Goal: Information Seeking & Learning: Learn about a topic

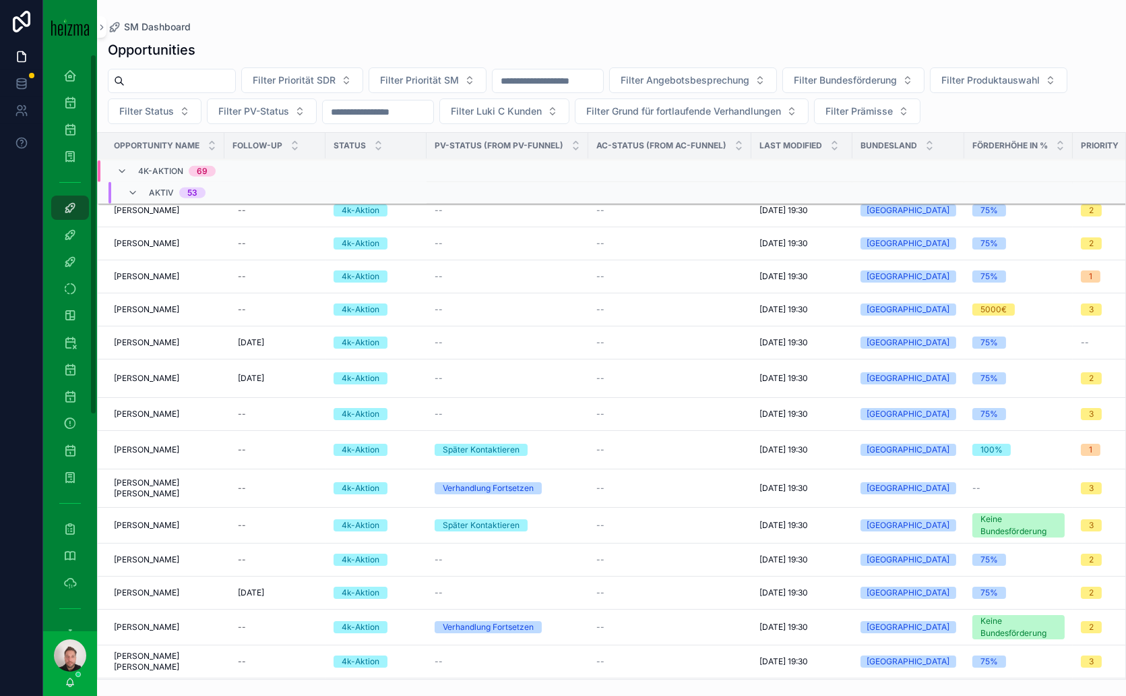
scroll to position [2750, 0]
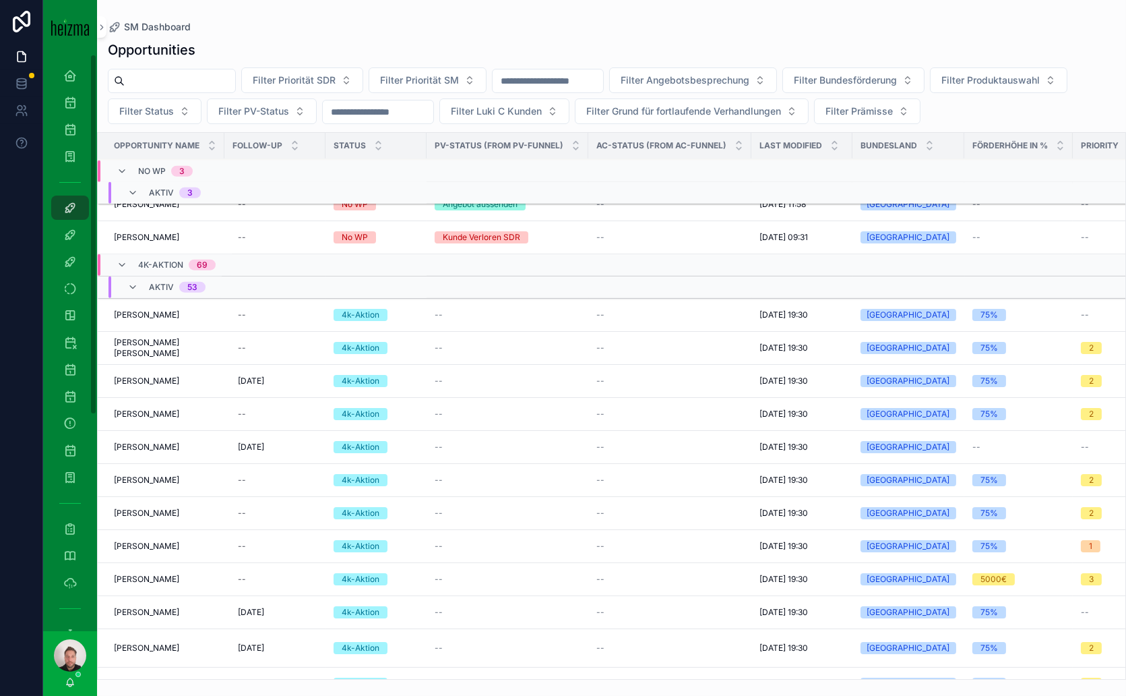
click at [125, 259] on icon "scrollable content" at bounding box center [122, 264] width 11 height 11
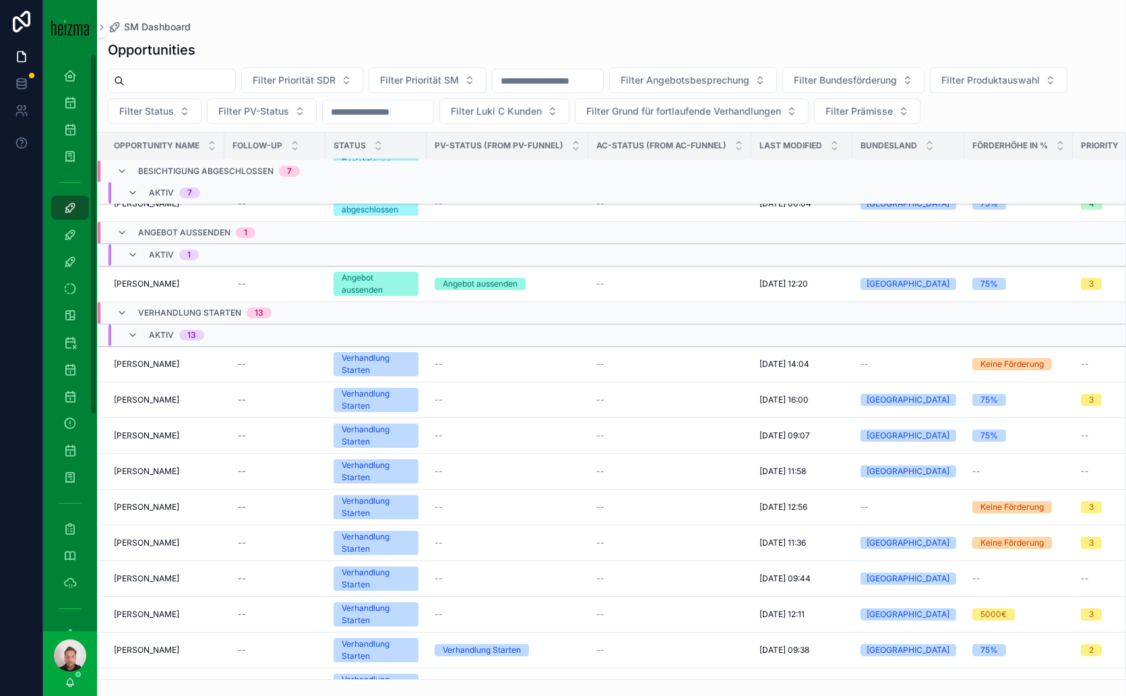
scroll to position [654, 0]
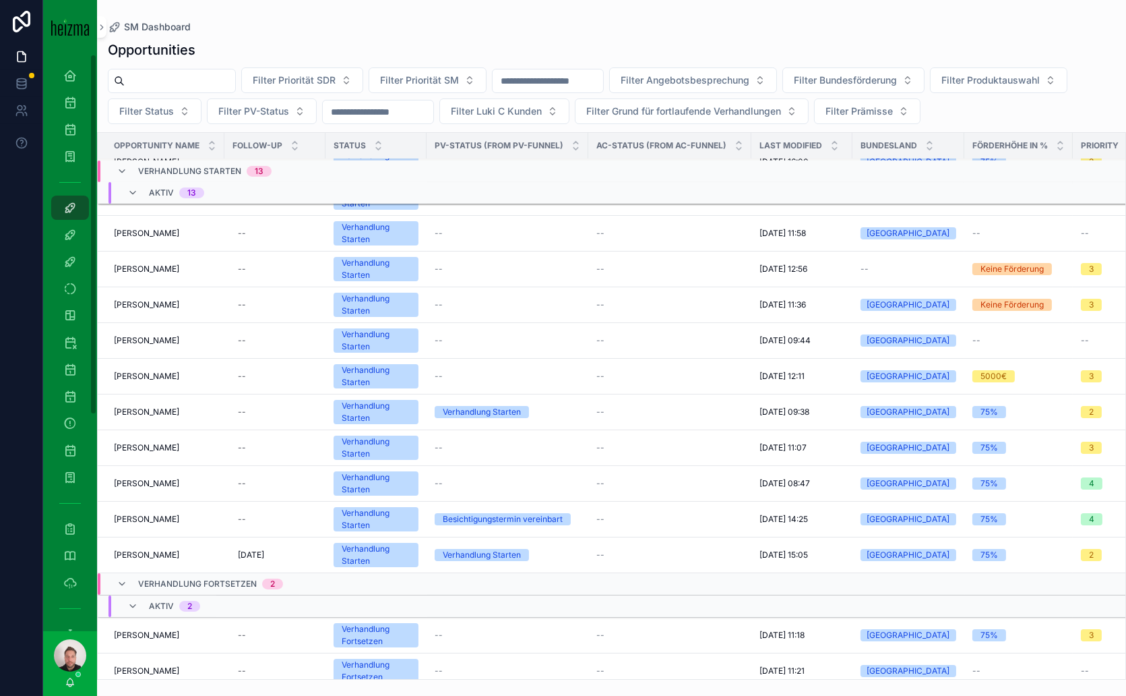
click at [749, 80] on span "Filter Angebotsbesprechung" at bounding box center [685, 79] width 129 height 13
click at [777, 75] on button "Filter Angebotsbesprechung" at bounding box center [693, 80] width 168 height 26
click at [897, 76] on span "Filter Bundesförderung" at bounding box center [845, 79] width 103 height 13
click at [830, 177] on div "Yes" at bounding box center [908, 177] width 187 height 22
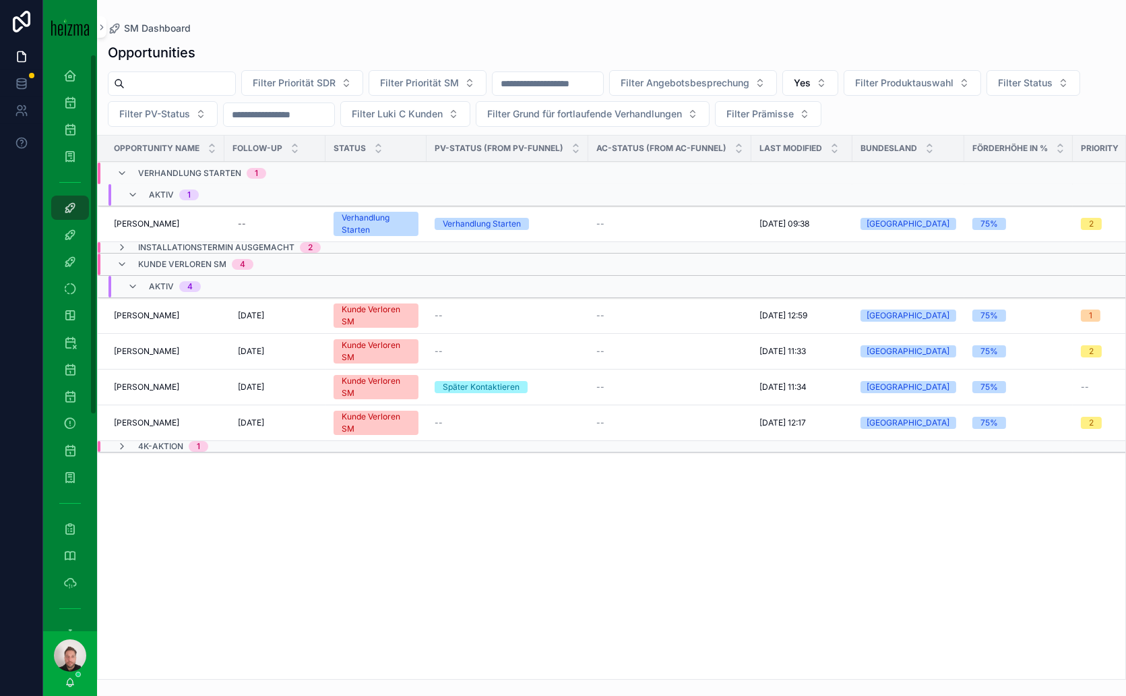
click at [838, 82] on button "Yes" at bounding box center [810, 83] width 56 height 26
click at [807, 156] on div "No" at bounding box center [865, 159] width 187 height 22
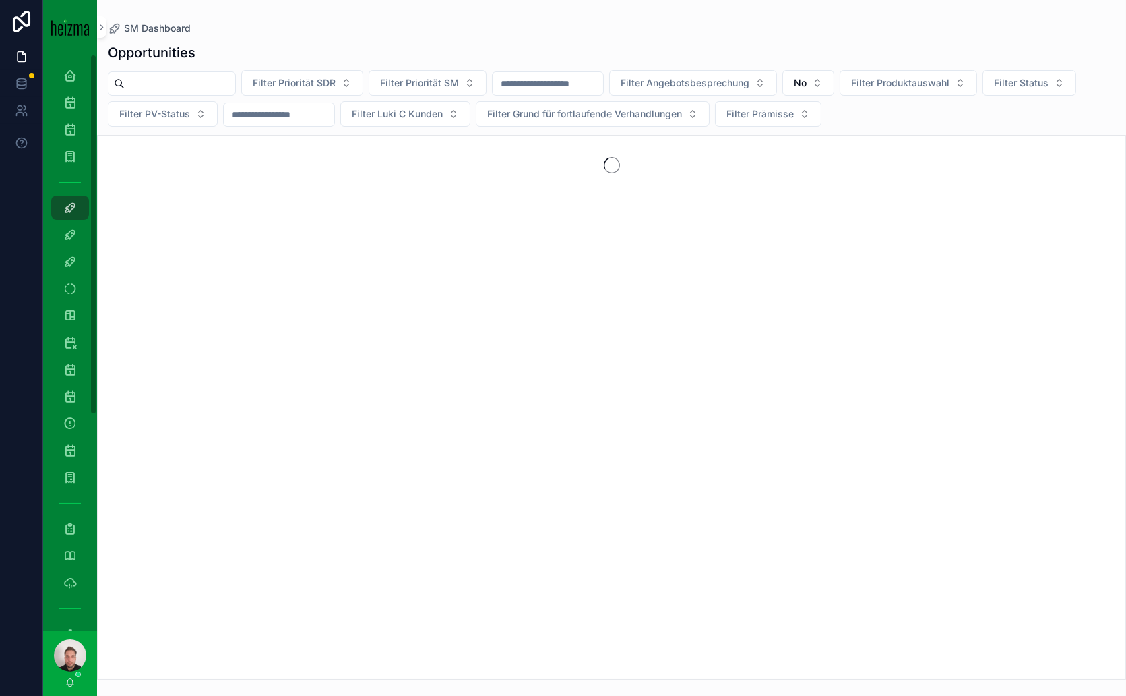
click at [794, 111] on span "Filter Prämisse" at bounding box center [760, 113] width 67 height 13
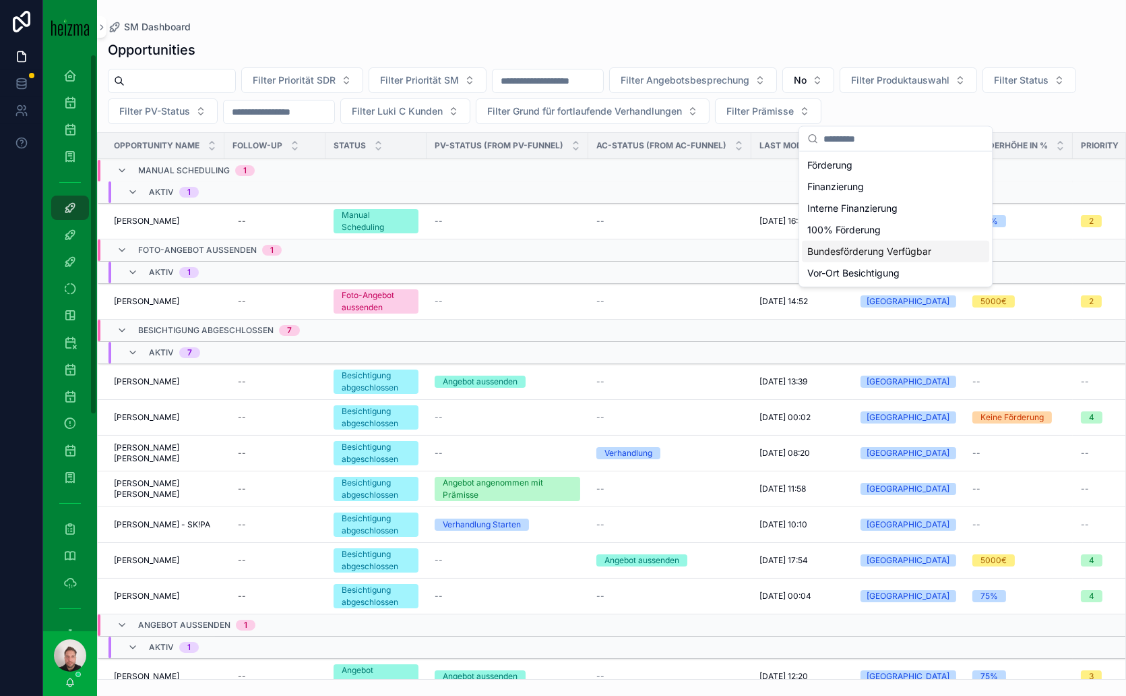
click at [859, 247] on div "Bundesförderung Verfügbar" at bounding box center [895, 252] width 187 height 22
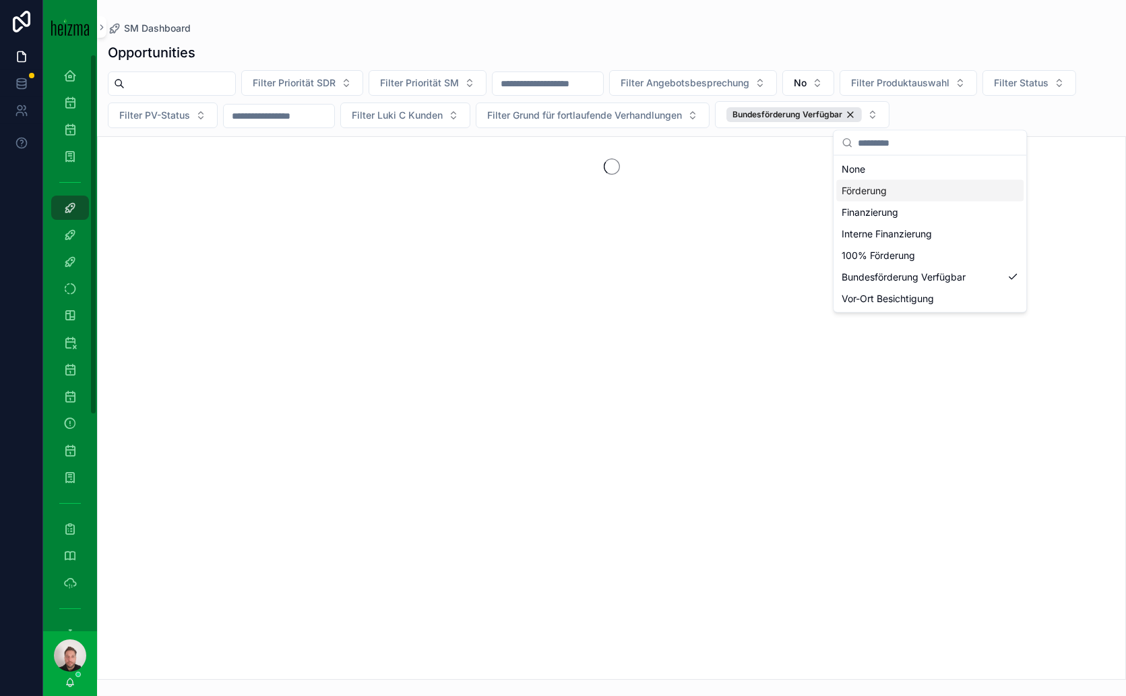
click at [864, 190] on div "Förderung" at bounding box center [929, 191] width 187 height 22
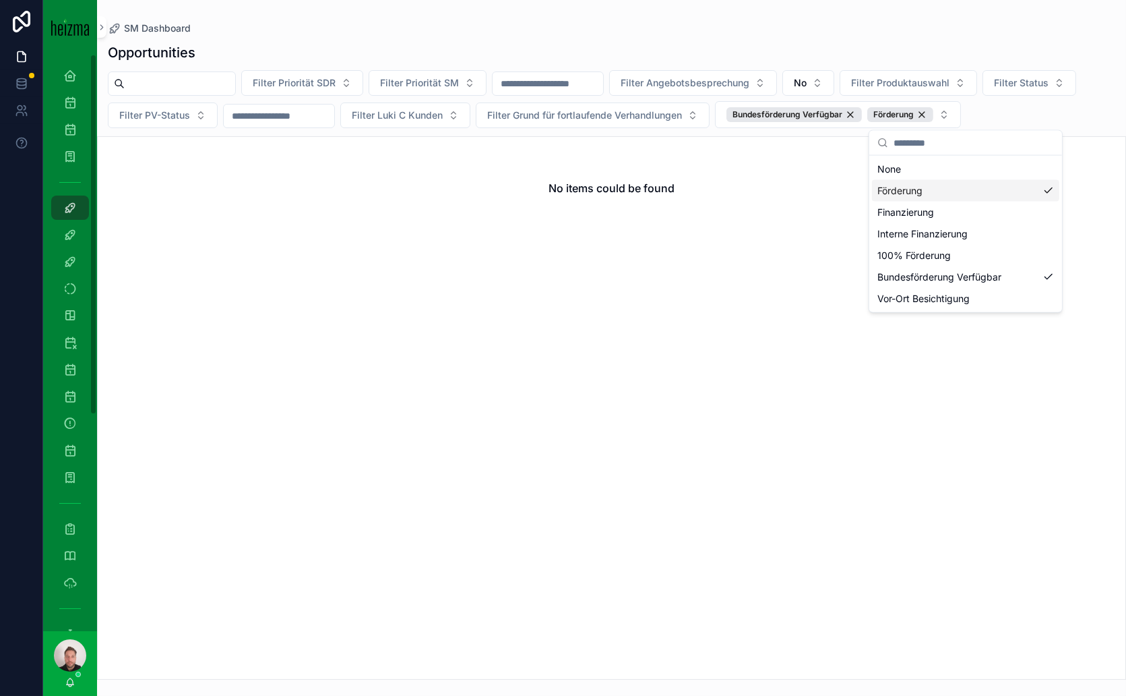
click at [759, 264] on div "No items could be found" at bounding box center [611, 407] width 1029 height 543
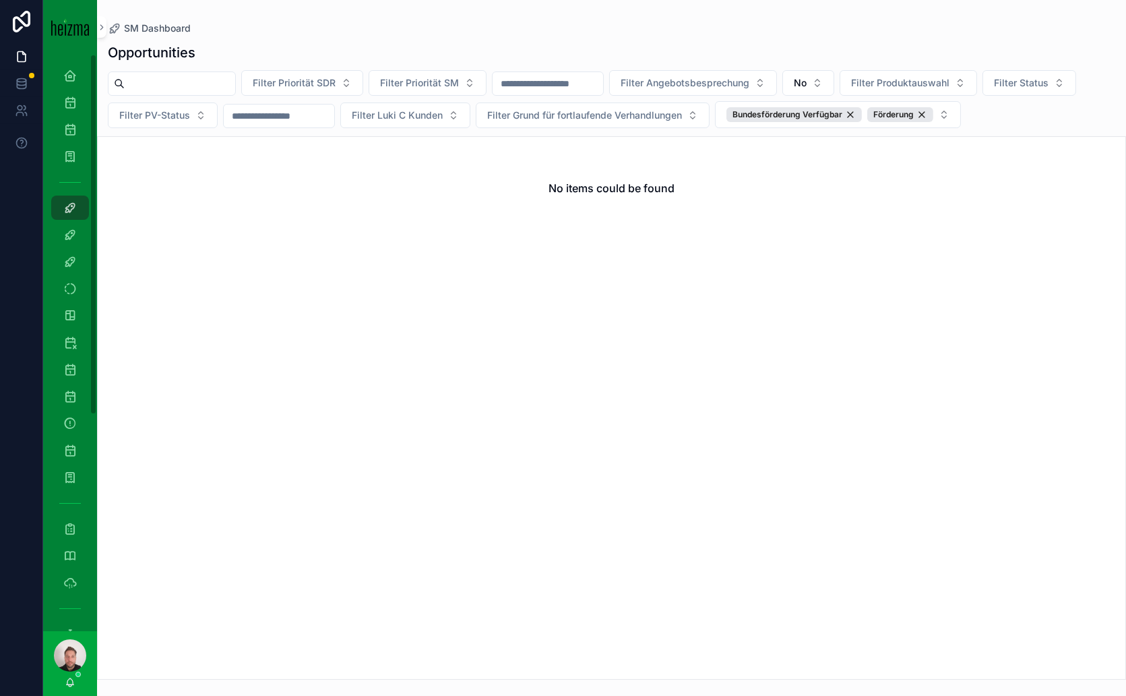
click at [834, 78] on button "No" at bounding box center [808, 83] width 52 height 26
click at [784, 158] on div "No" at bounding box center [863, 159] width 187 height 22
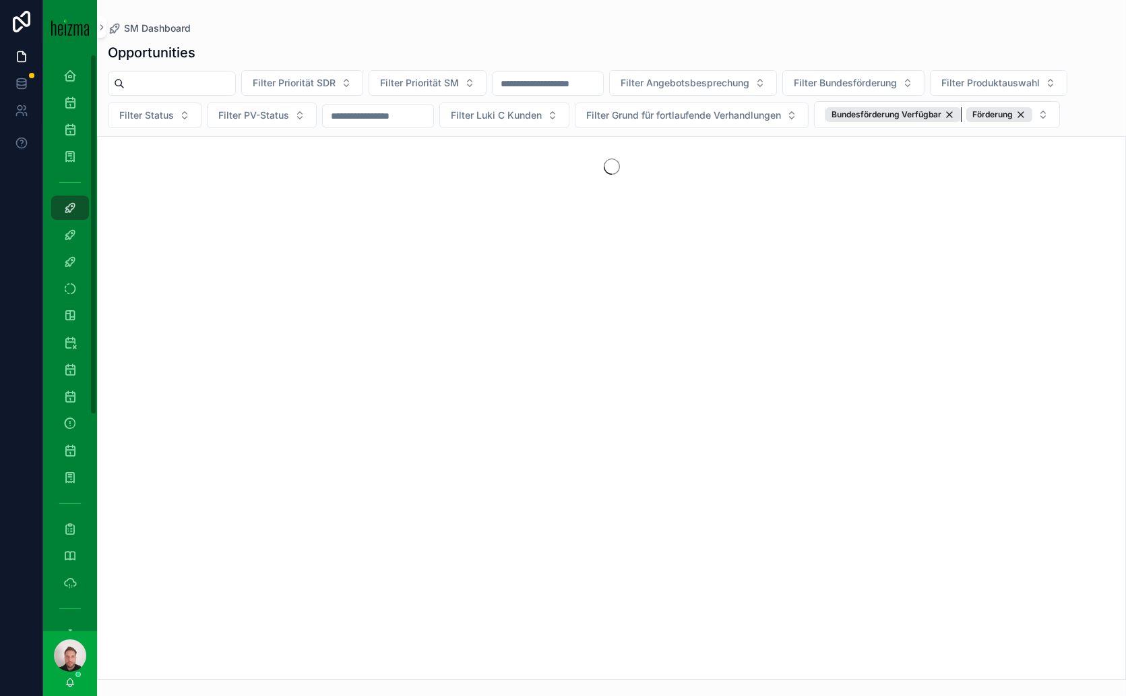
click at [826, 122] on div "Bundesförderung Verfügbar" at bounding box center [893, 114] width 135 height 15
click at [892, 113] on div "Förderung" at bounding box center [859, 114] width 66 height 15
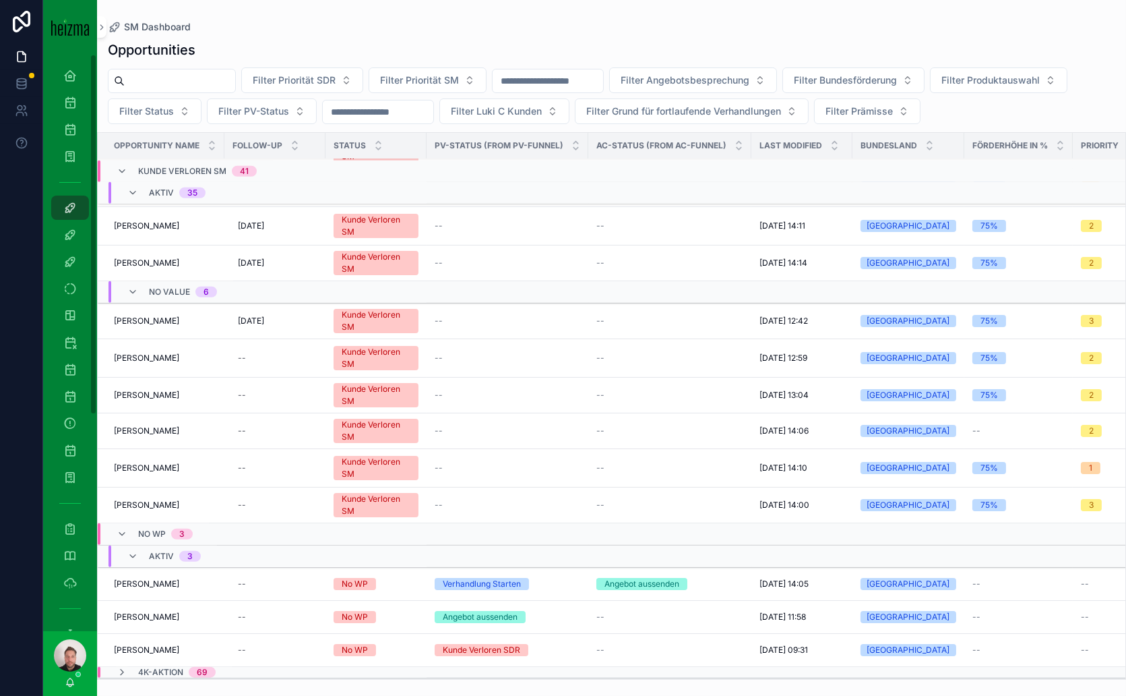
scroll to position [2364, 0]
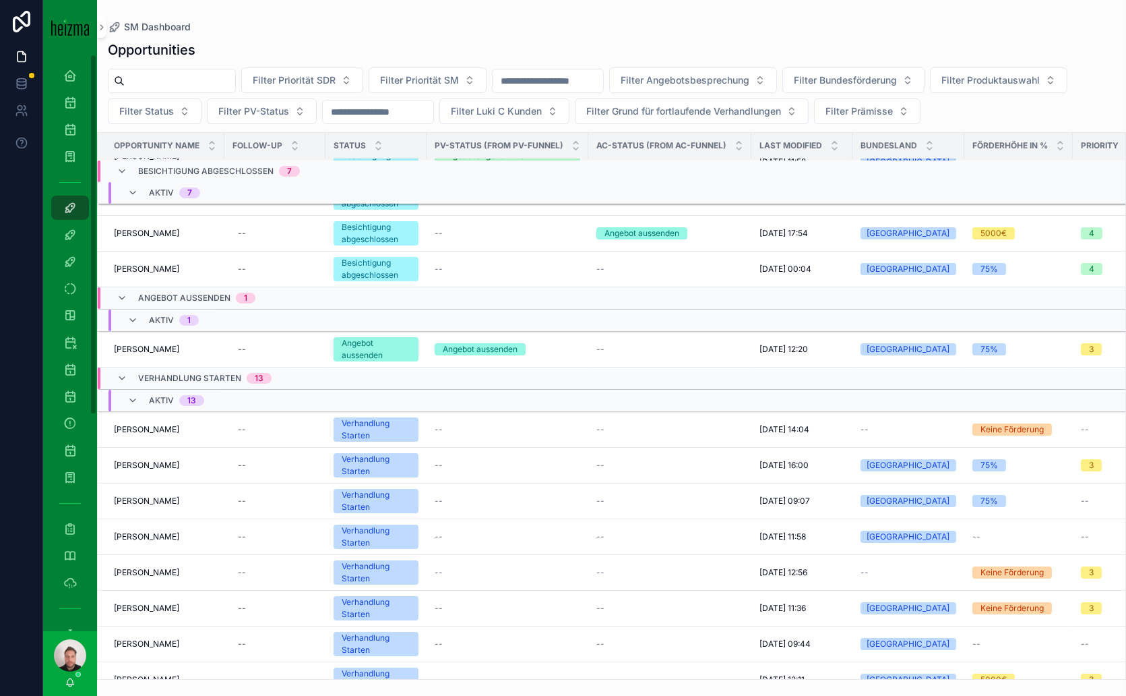
click at [893, 111] on span "Filter Prämisse" at bounding box center [859, 110] width 67 height 13
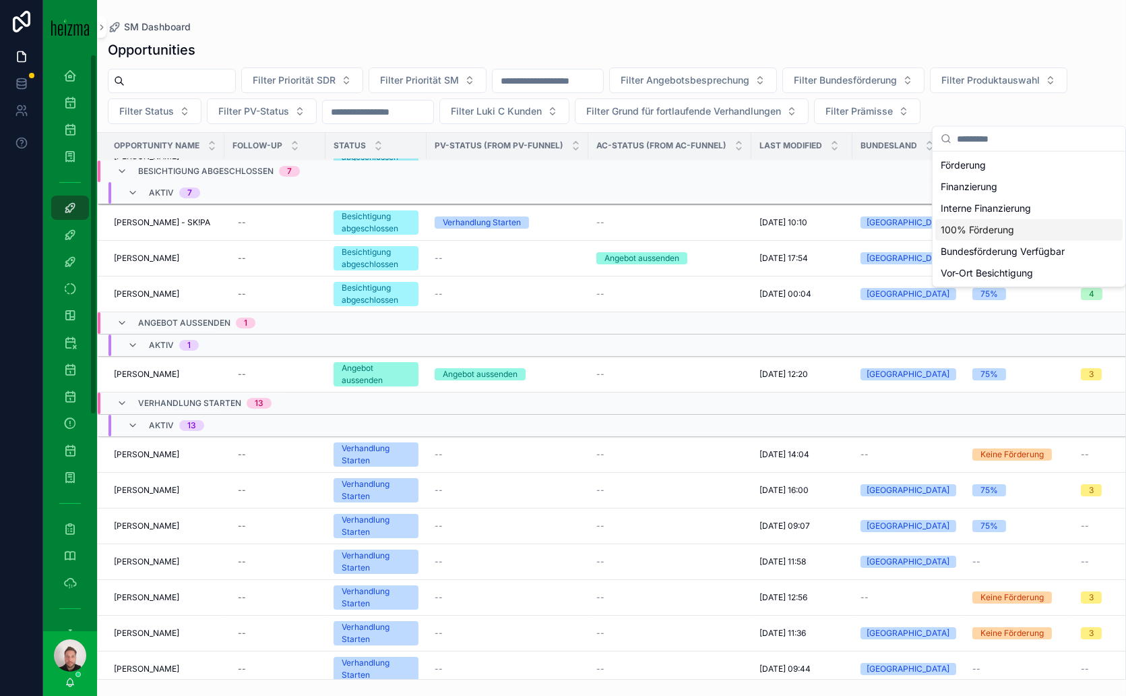
scroll to position [365, 0]
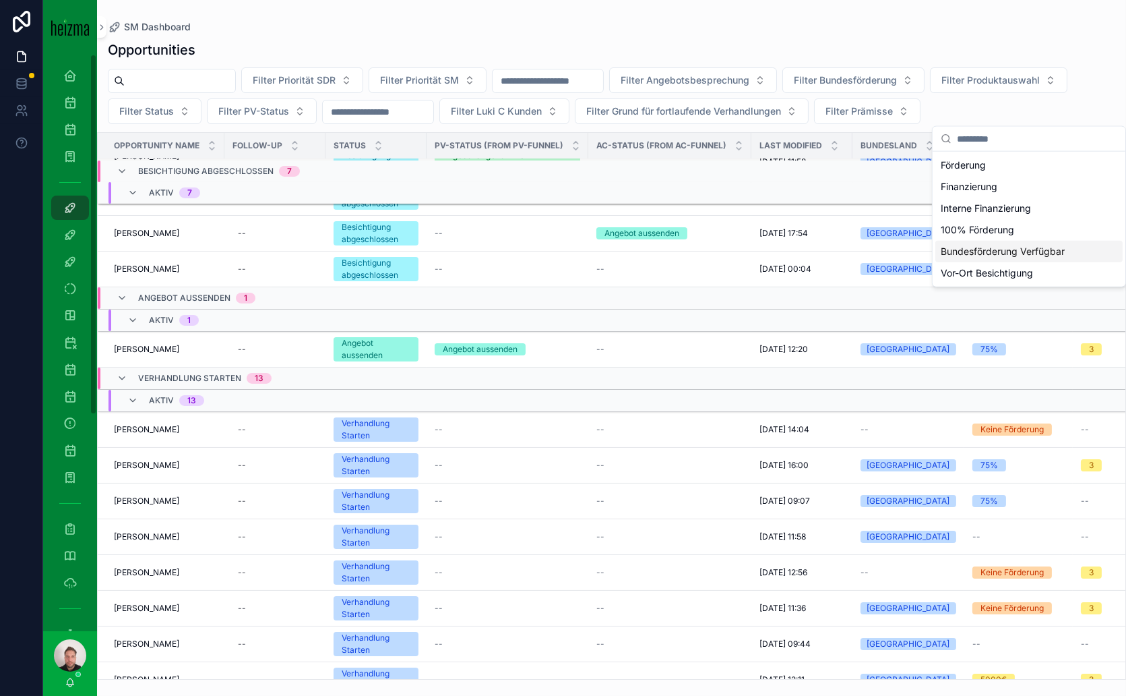
click at [971, 247] on div "Bundesförderung Verfügbar" at bounding box center [1028, 252] width 187 height 22
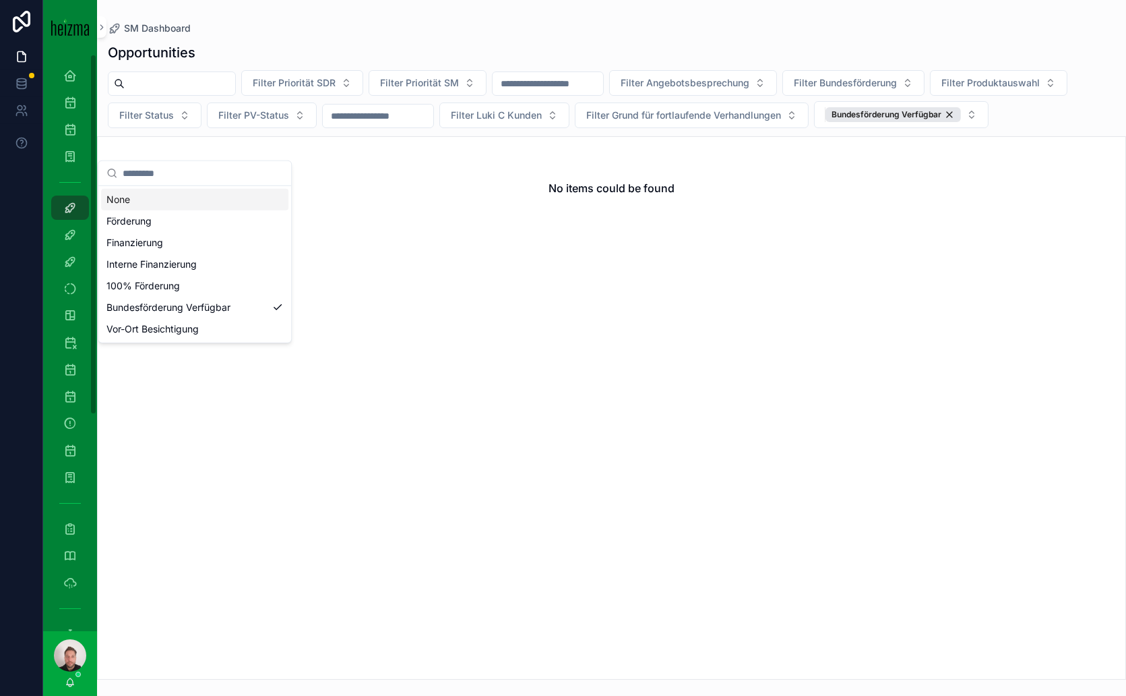
click at [826, 122] on div "Bundesförderung Verfügbar" at bounding box center [893, 114] width 135 height 15
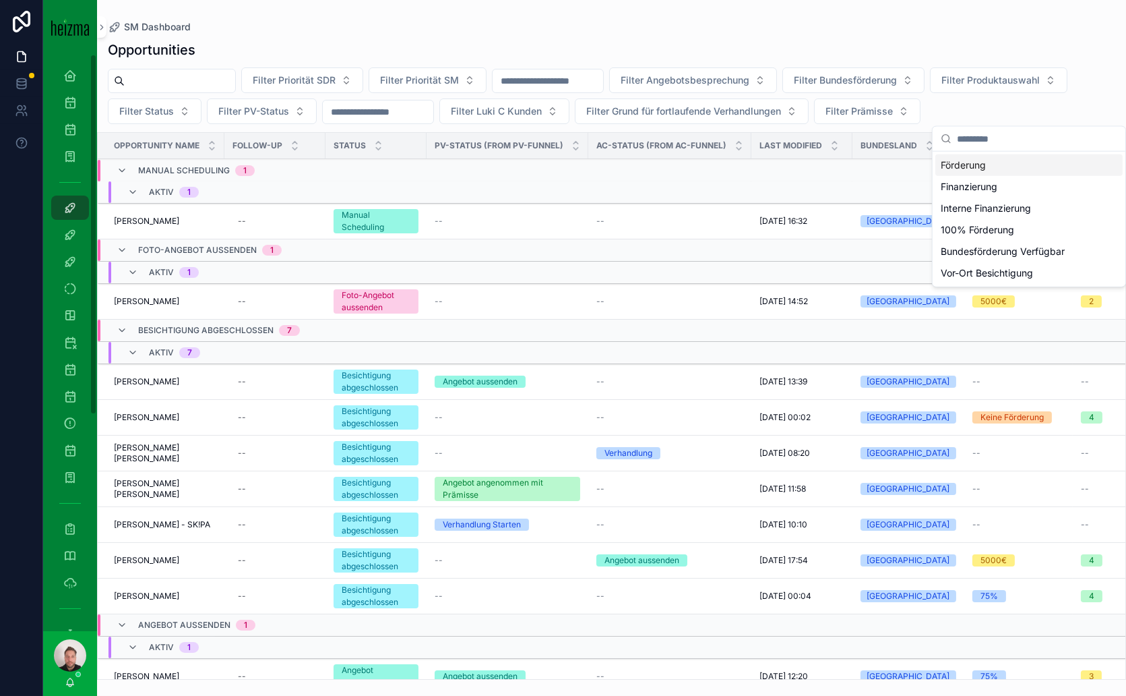
click at [497, 183] on td "scrollable content" at bounding box center [508, 192] width 162 height 22
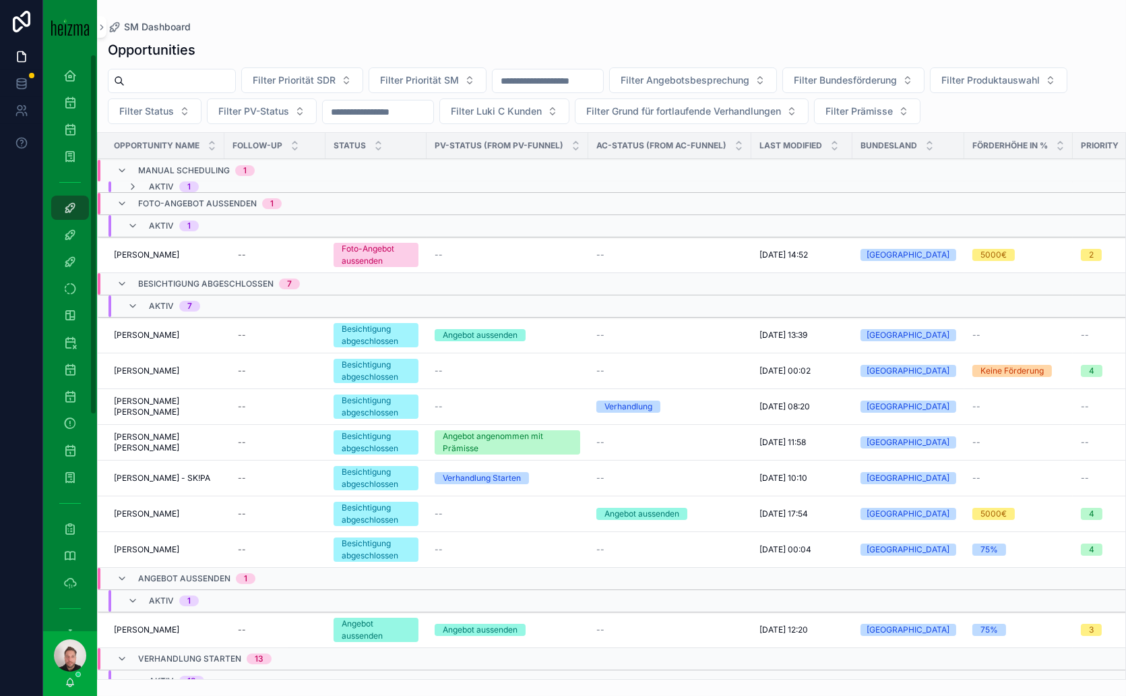
click at [119, 199] on icon "scrollable content" at bounding box center [122, 203] width 11 height 11
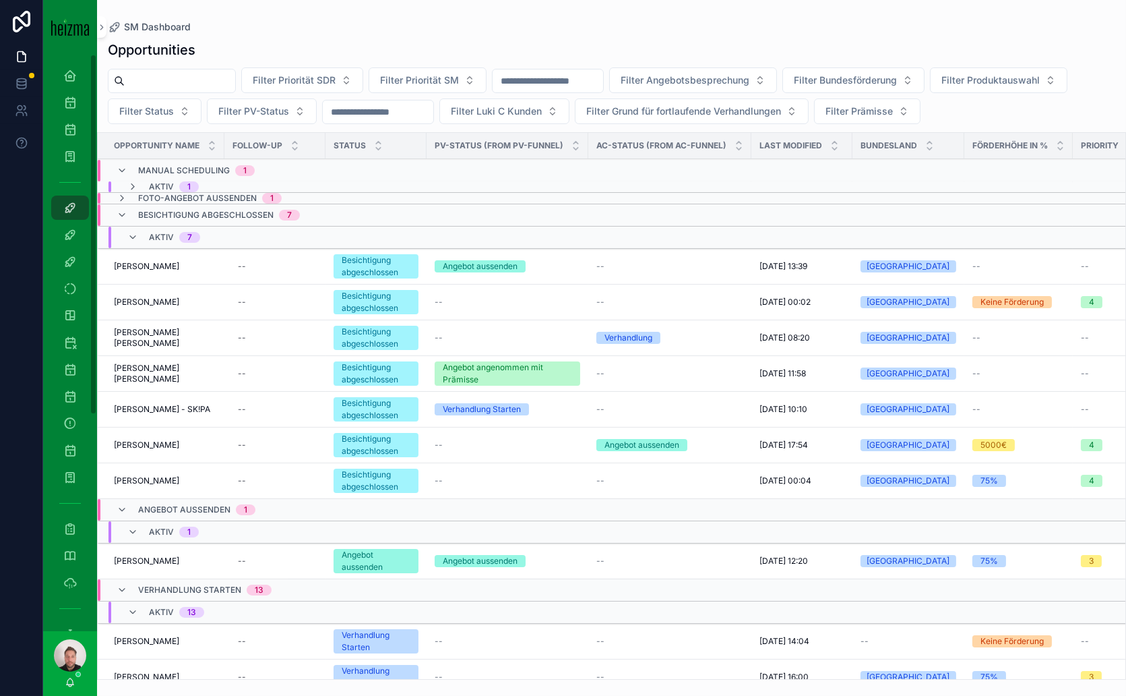
click at [121, 193] on icon "scrollable content" at bounding box center [122, 198] width 11 height 11
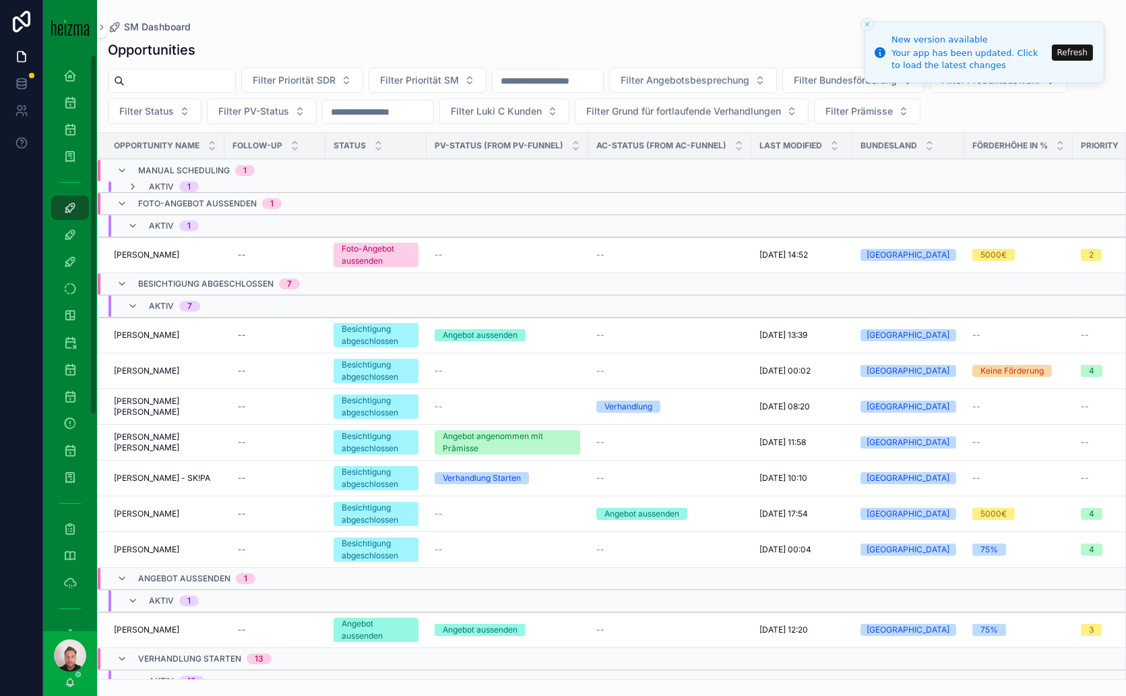
click at [1084, 55] on button "Refresh" at bounding box center [1072, 52] width 41 height 16
click at [1072, 53] on button "Refresh" at bounding box center [1072, 52] width 41 height 16
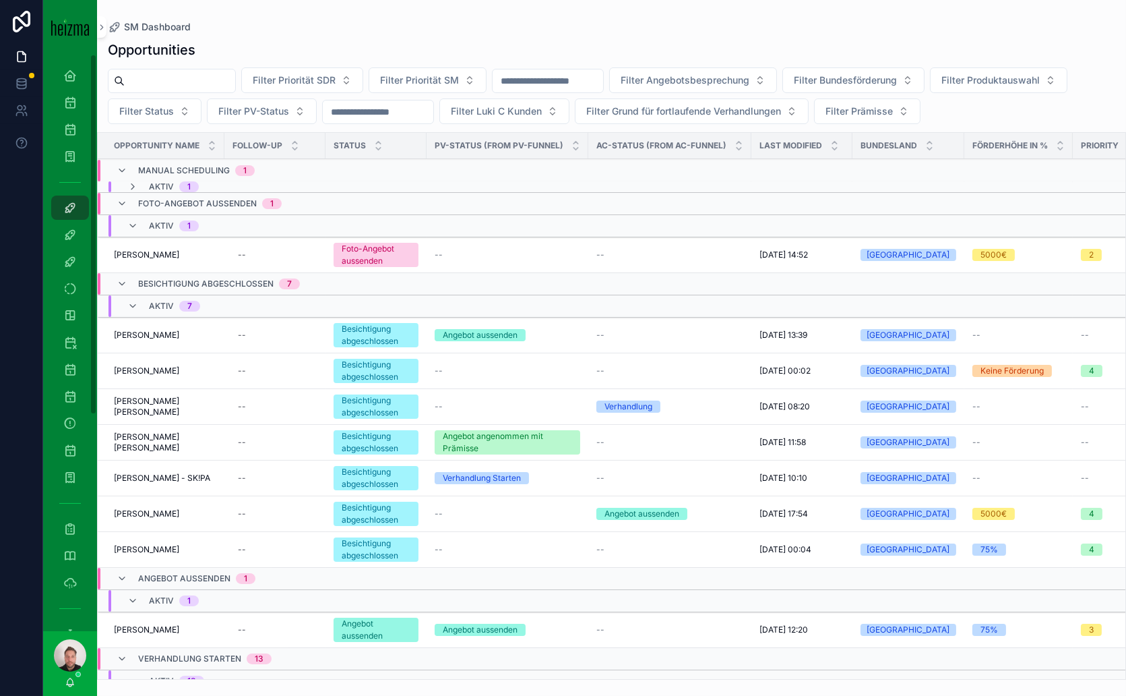
click at [172, 87] on input "scrollable content" at bounding box center [180, 80] width 111 height 19
paste input "*******"
type input "*******"
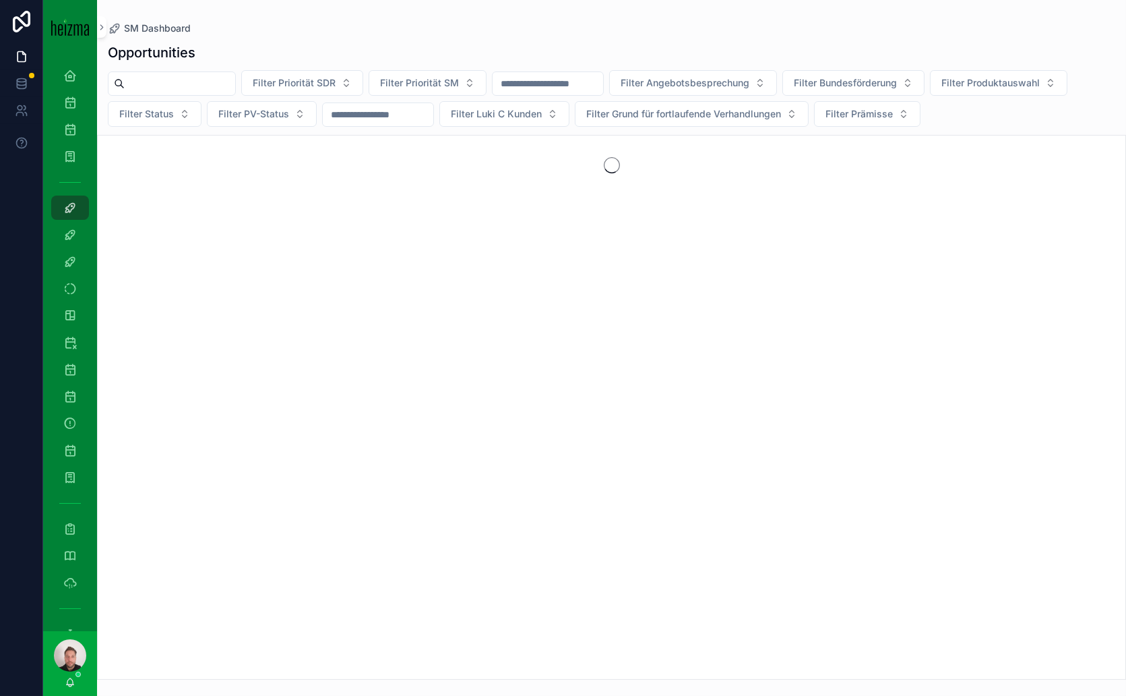
click at [177, 75] on input "scrollable content" at bounding box center [180, 83] width 111 height 19
paste input "*******"
type input "*******"
click at [315, 252] on div "No items could be found" at bounding box center [611, 407] width 1029 height 545
click at [243, 82] on icon "Clear" at bounding box center [240, 83] width 5 height 5
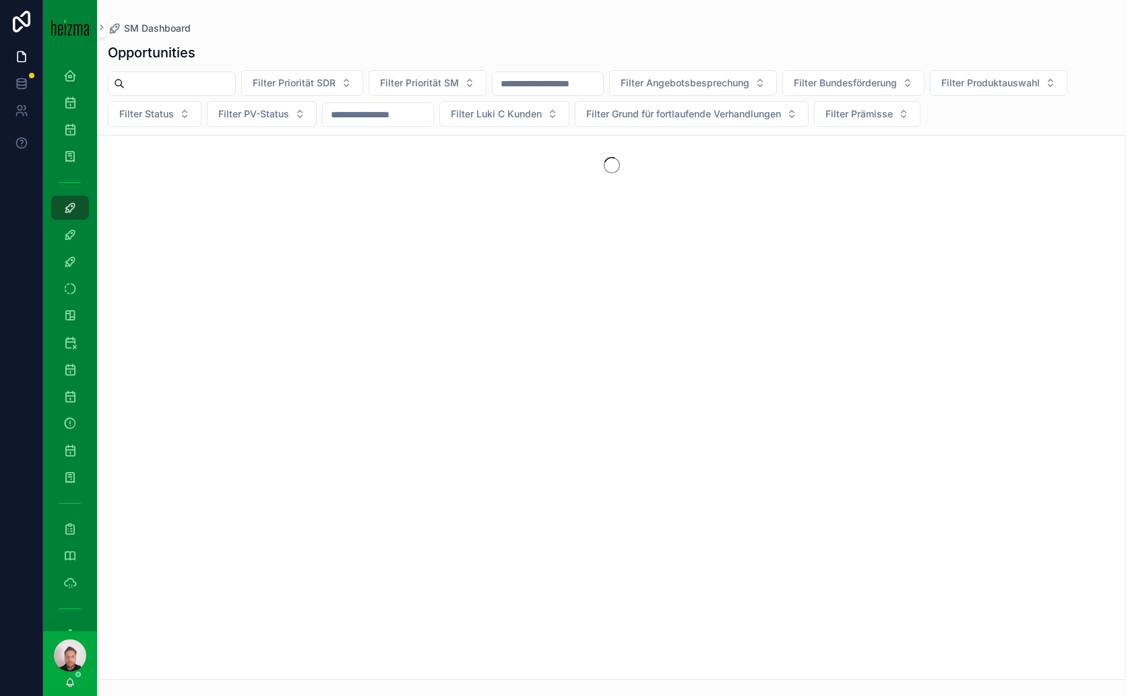
drag, startPoint x: 177, startPoint y: 80, endPoint x: 184, endPoint y: 81, distance: 7.5
click at [177, 80] on input "scrollable content" at bounding box center [180, 83] width 111 height 19
paste input "*******"
type input "*******"
drag, startPoint x: 189, startPoint y: 81, endPoint x: 103, endPoint y: 80, distance: 85.6
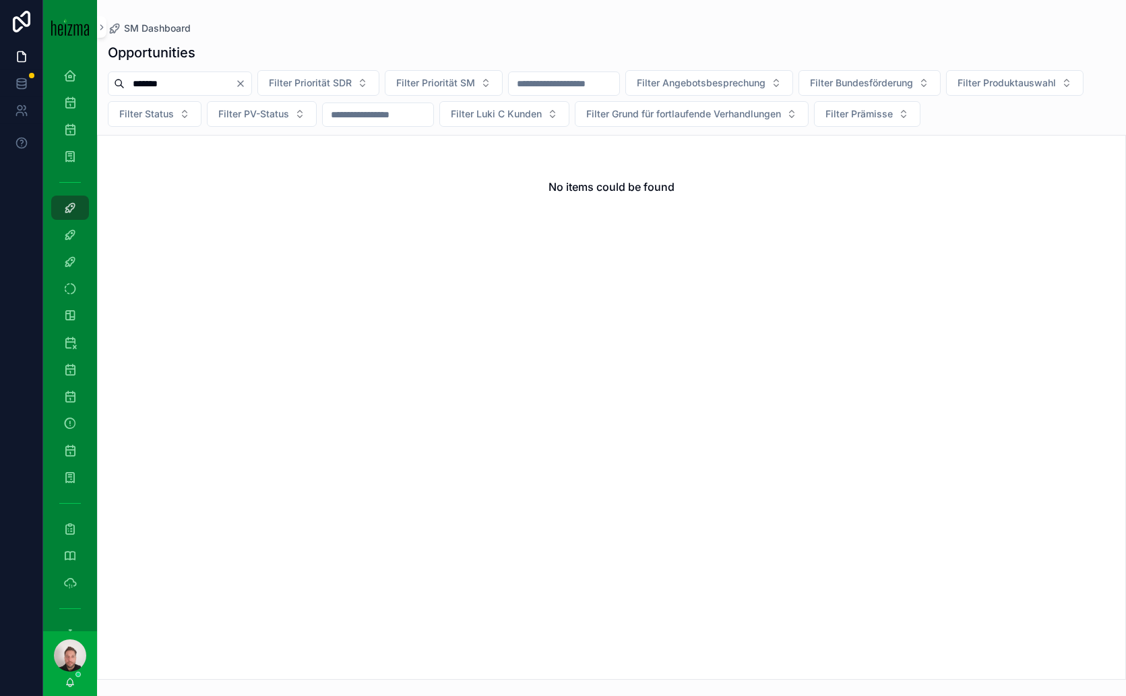
click at [103, 80] on div "******* Filter Priorität SDR Filter Priorität SM Filter Angebotsbesprechung Fil…" at bounding box center [611, 98] width 1029 height 57
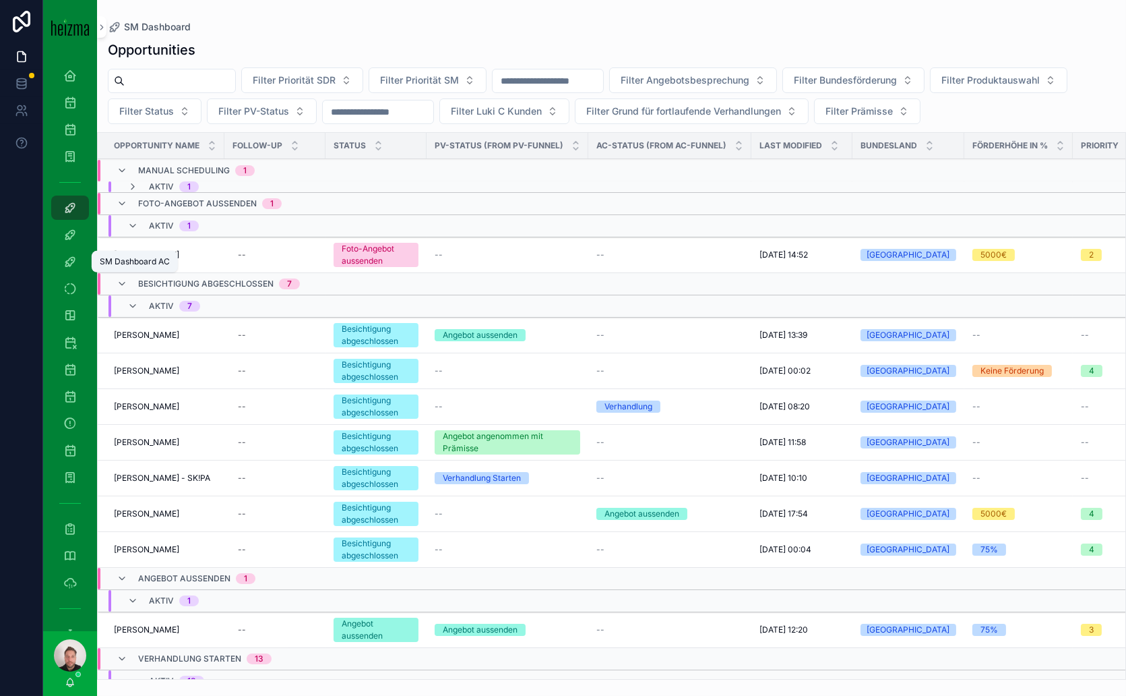
click at [71, 255] on icon "scrollable content" at bounding box center [69, 261] width 13 height 13
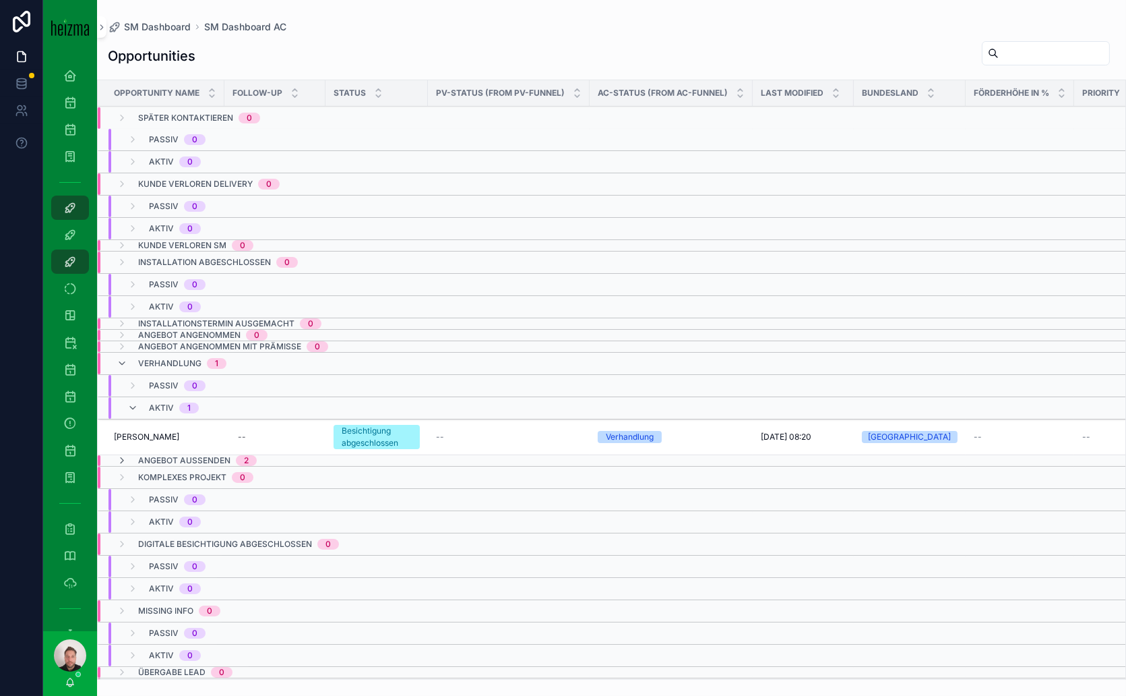
click at [331, 52] on div "Opportunities" at bounding box center [612, 55] width 1008 height 31
click at [66, 69] on icon "scrollable content" at bounding box center [69, 75] width 13 height 13
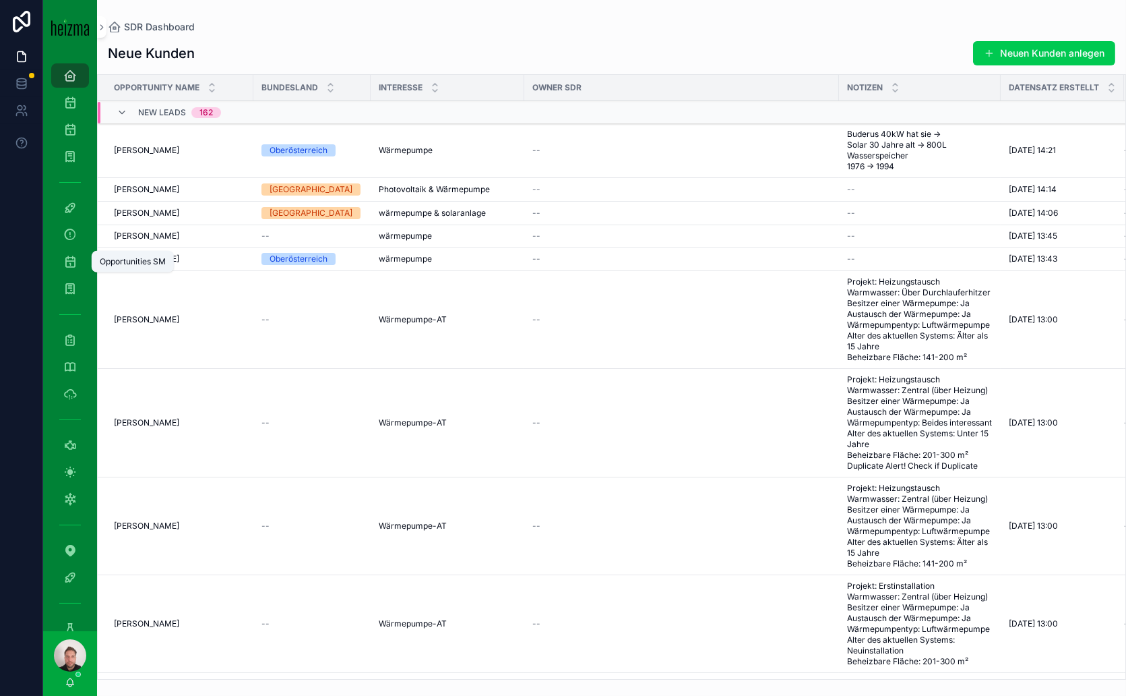
click at [71, 261] on icon "scrollable content" at bounding box center [69, 261] width 13 height 13
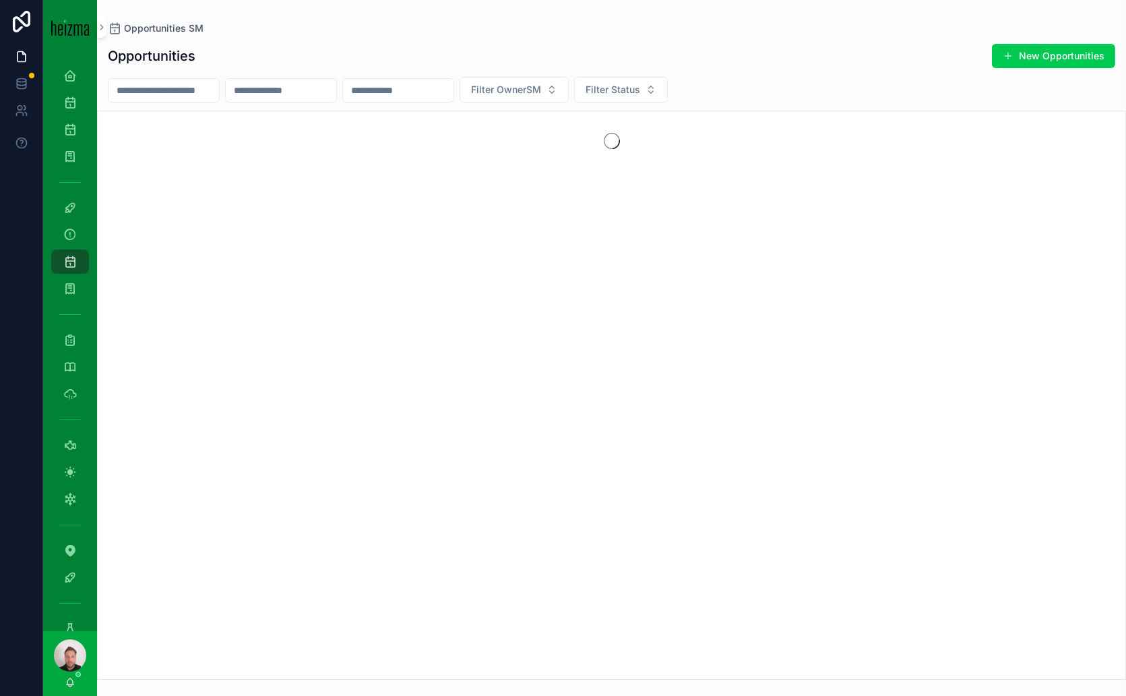
click at [179, 95] on input "scrollable content" at bounding box center [164, 90] width 111 height 19
paste input "*******"
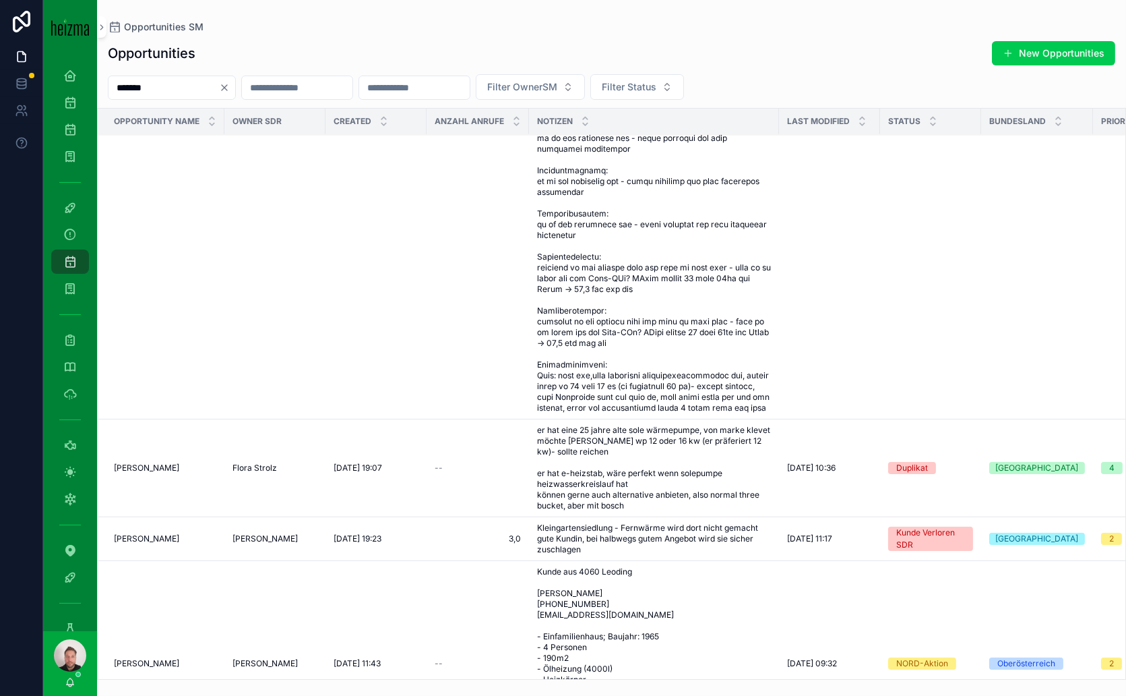
scroll to position [2172, 0]
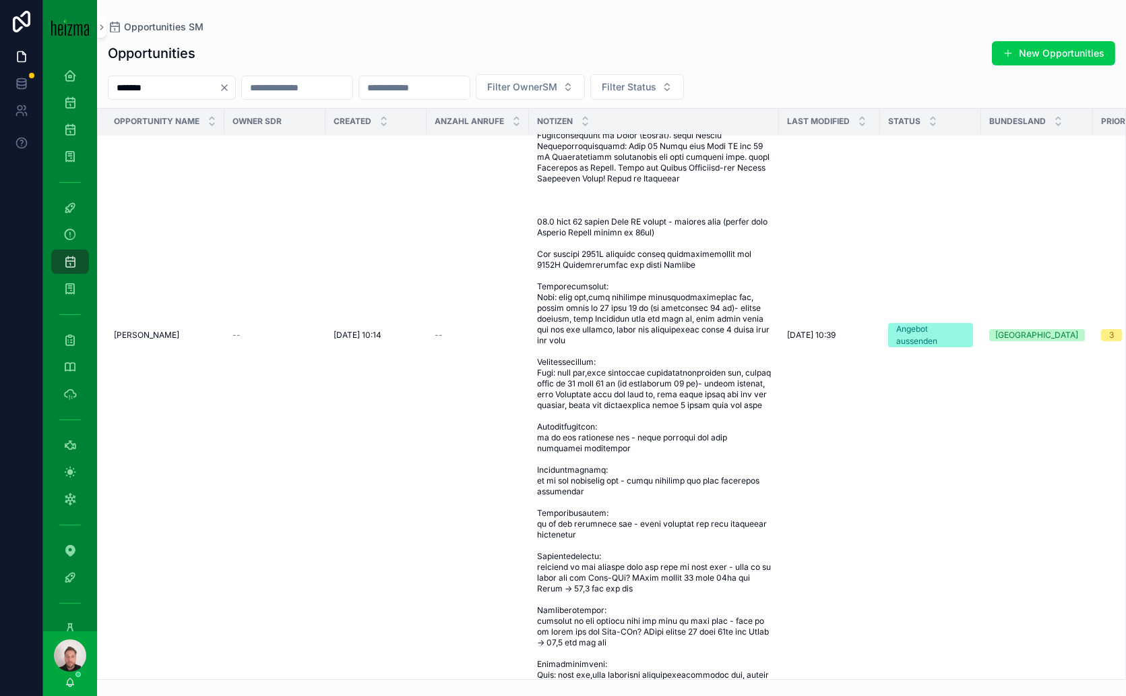
type input "*******"
click at [155, 330] on span "Robert Svoboda" at bounding box center [146, 335] width 65 height 11
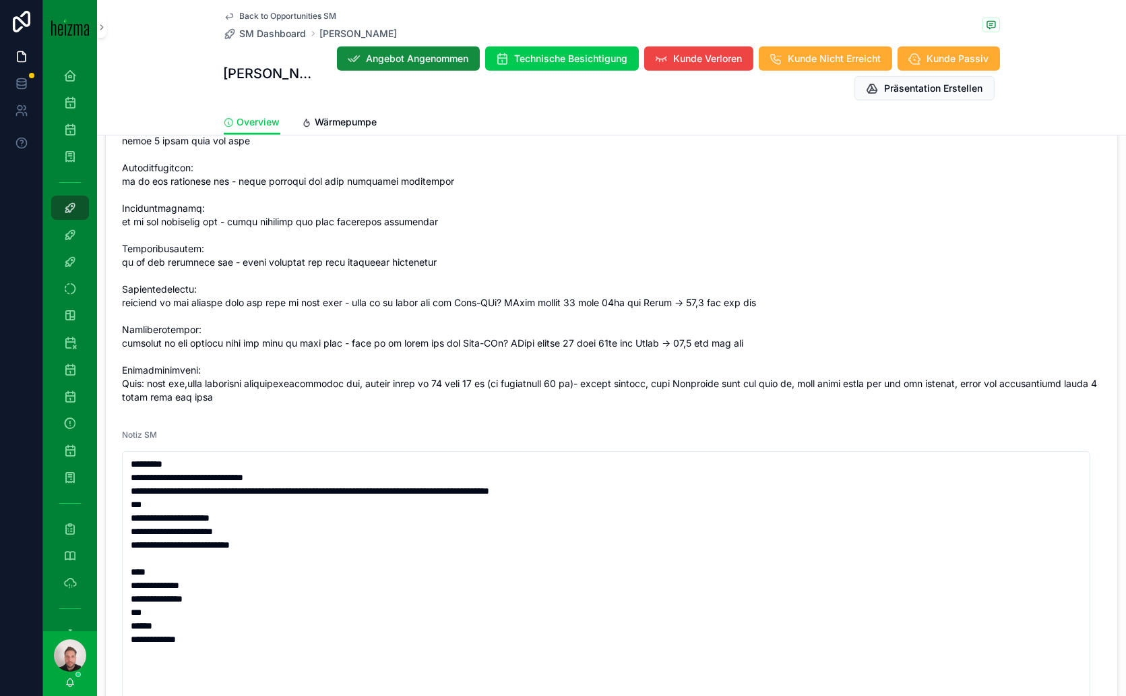
scroll to position [1954, 0]
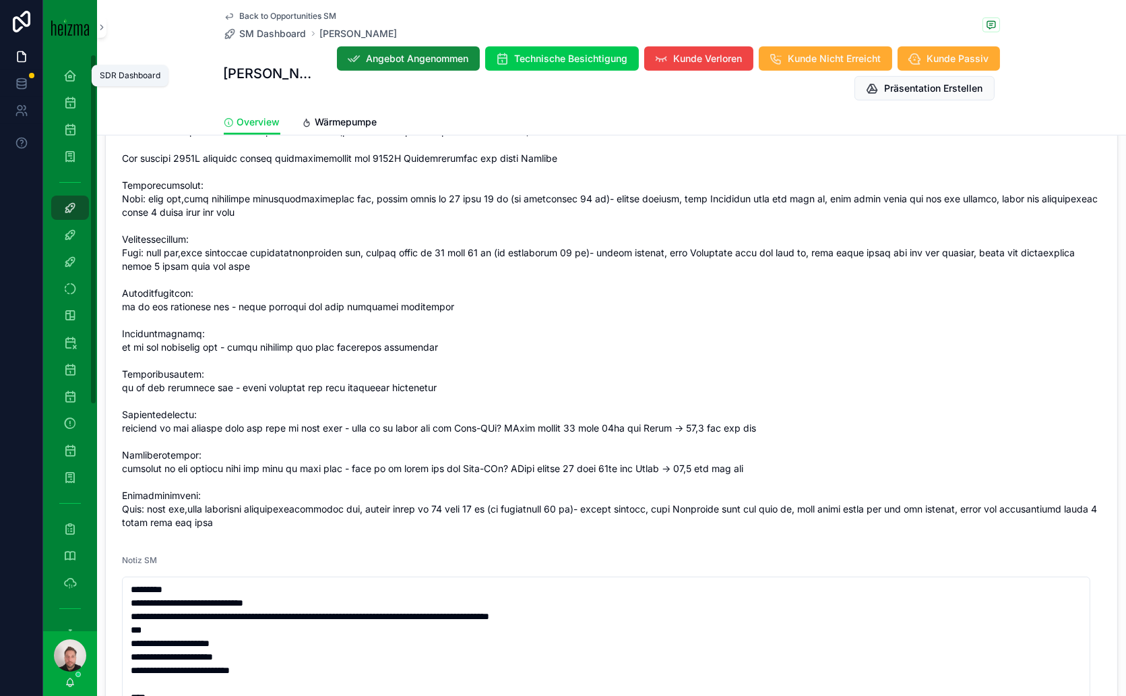
click at [68, 80] on icon "scrollable content" at bounding box center [69, 75] width 13 height 13
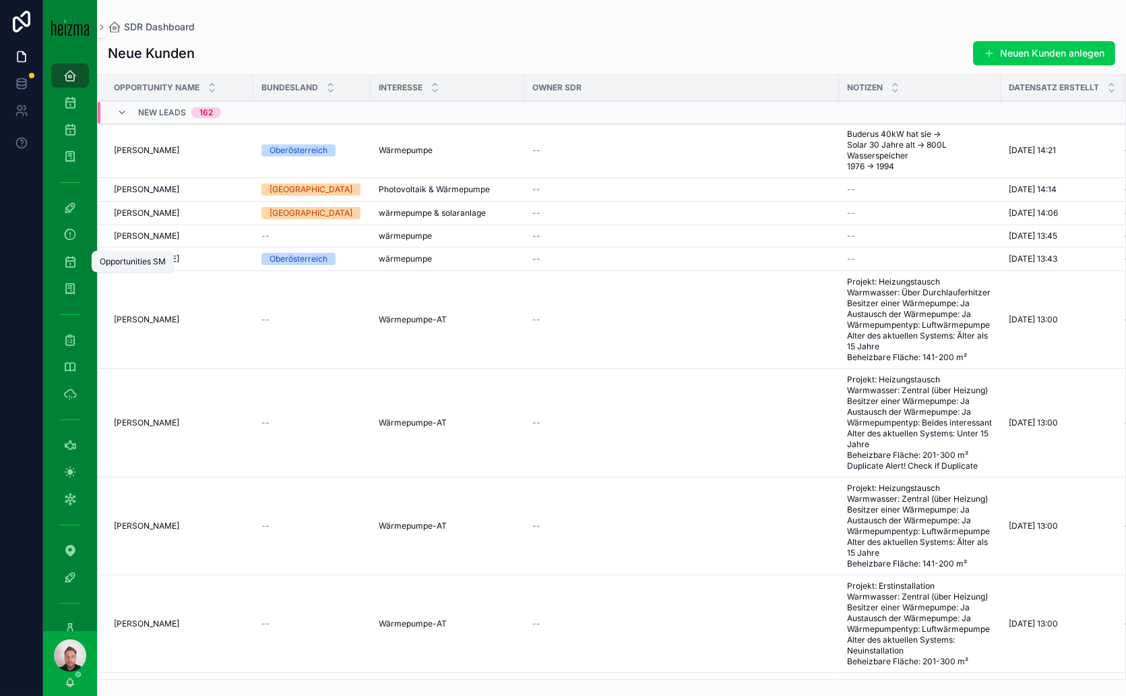
click at [71, 261] on icon "scrollable content" at bounding box center [69, 261] width 13 height 13
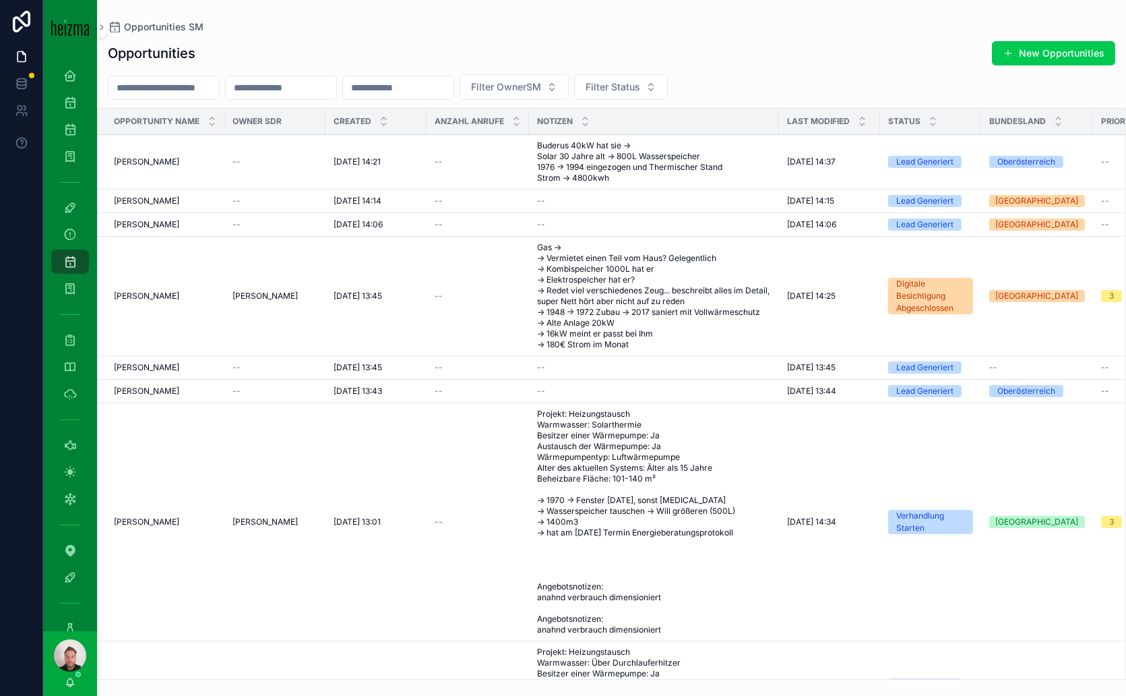
click at [204, 87] on input "scrollable content" at bounding box center [164, 87] width 111 height 19
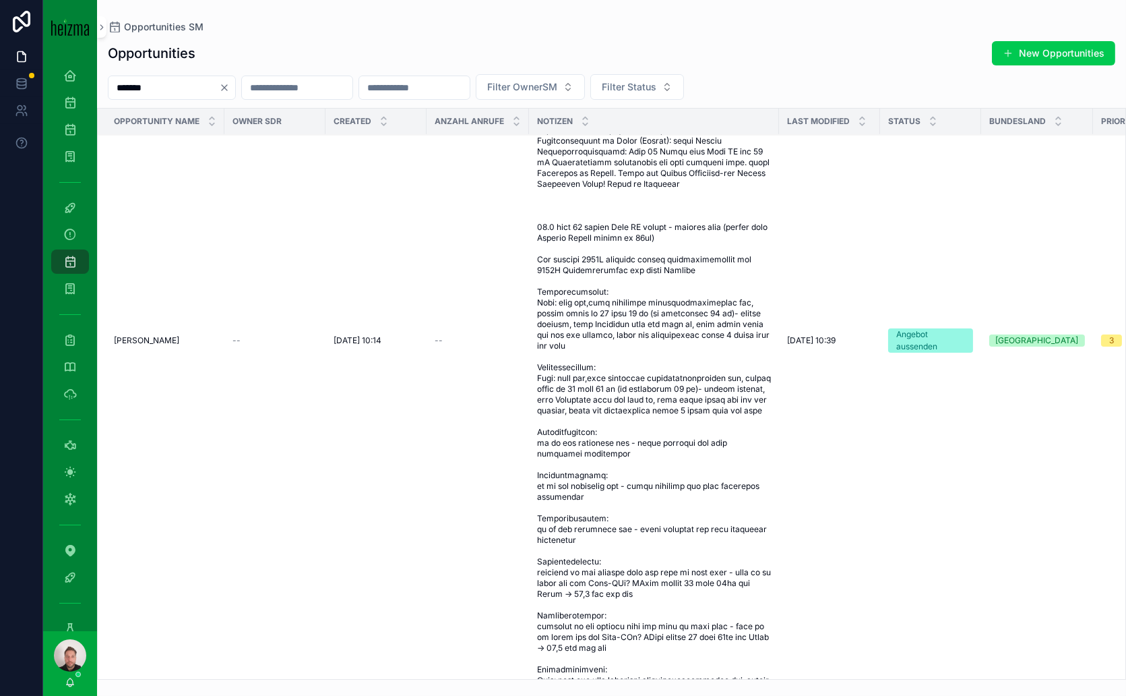
scroll to position [2172, 0]
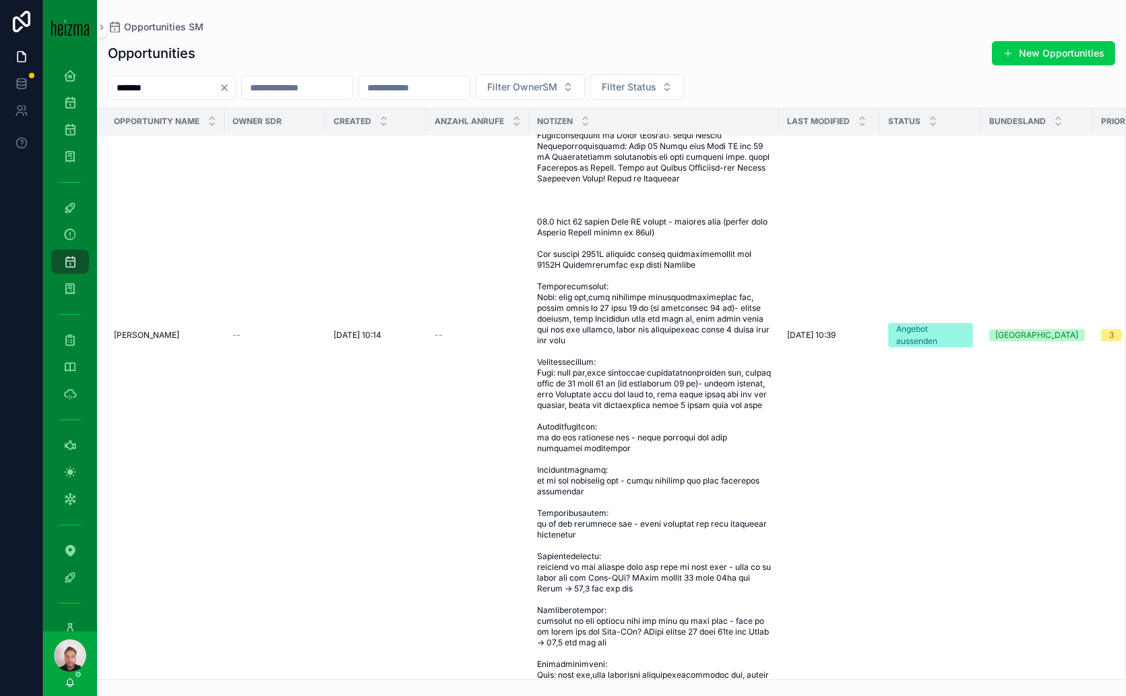
type input "*******"
click at [174, 330] on span "Robert Svoboda" at bounding box center [146, 335] width 65 height 11
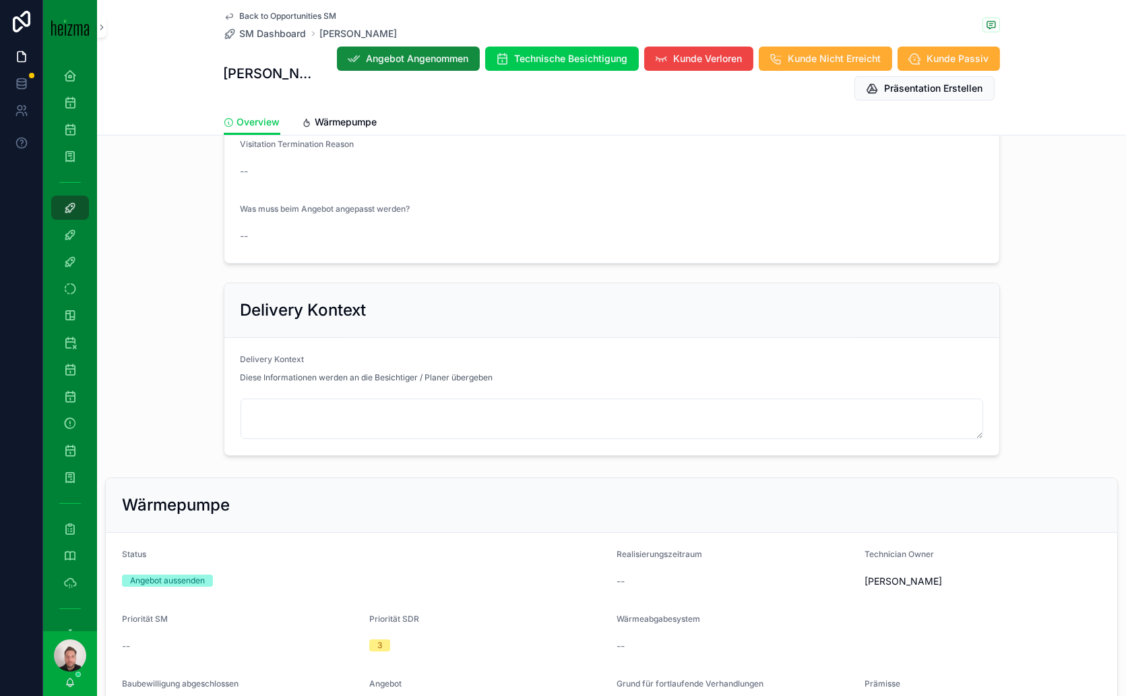
scroll to position [749, 0]
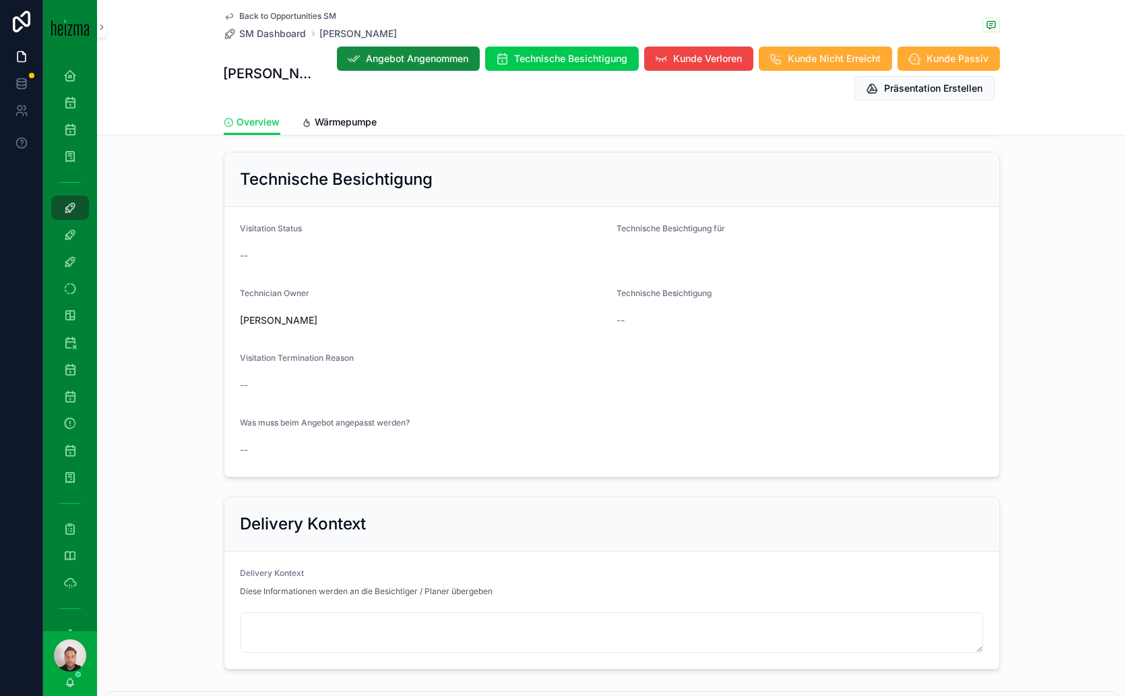
click at [274, 12] on span "Back to Opportunities SM" at bounding box center [288, 16] width 97 height 11
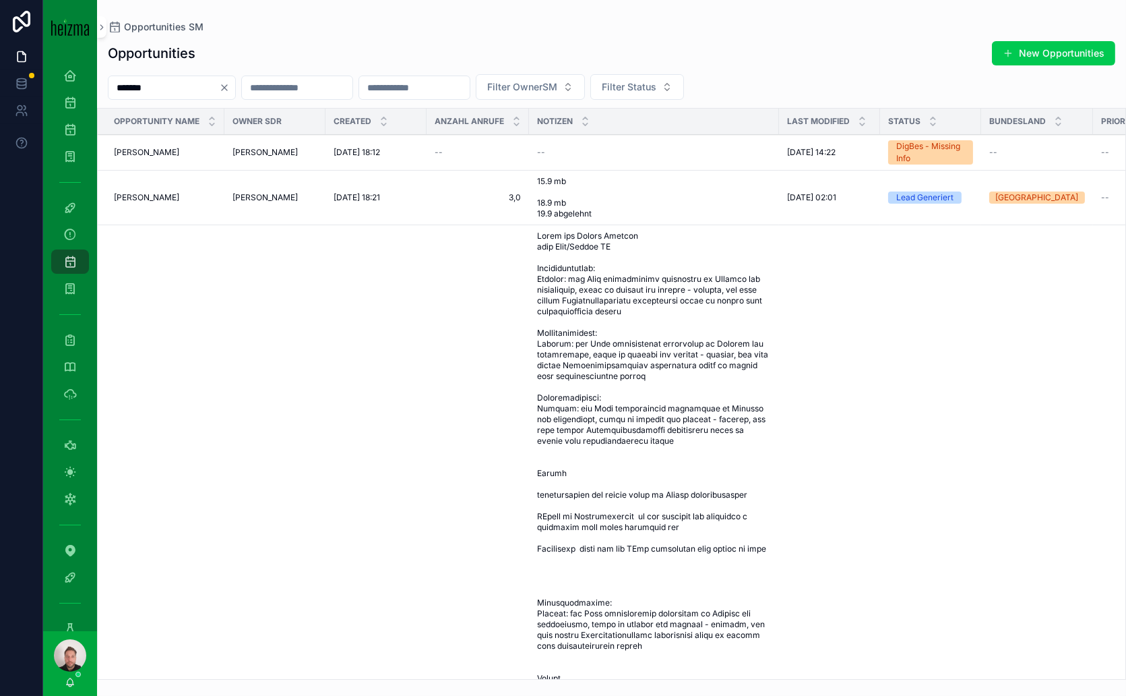
drag, startPoint x: 163, startPoint y: 90, endPoint x: 31, endPoint y: 75, distance: 133.0
click at [0, 74] on div "SDR Dashboard 401 Opportunities (Admin Opportunities SDR Reminder 40 SM Dashboa…" at bounding box center [563, 348] width 1126 height 696
drag, startPoint x: 164, startPoint y: 84, endPoint x: 94, endPoint y: 83, distance: 70.1
click at [101, 83] on div "******* Filter OwnerSM Filter Status" at bounding box center [611, 87] width 1029 height 26
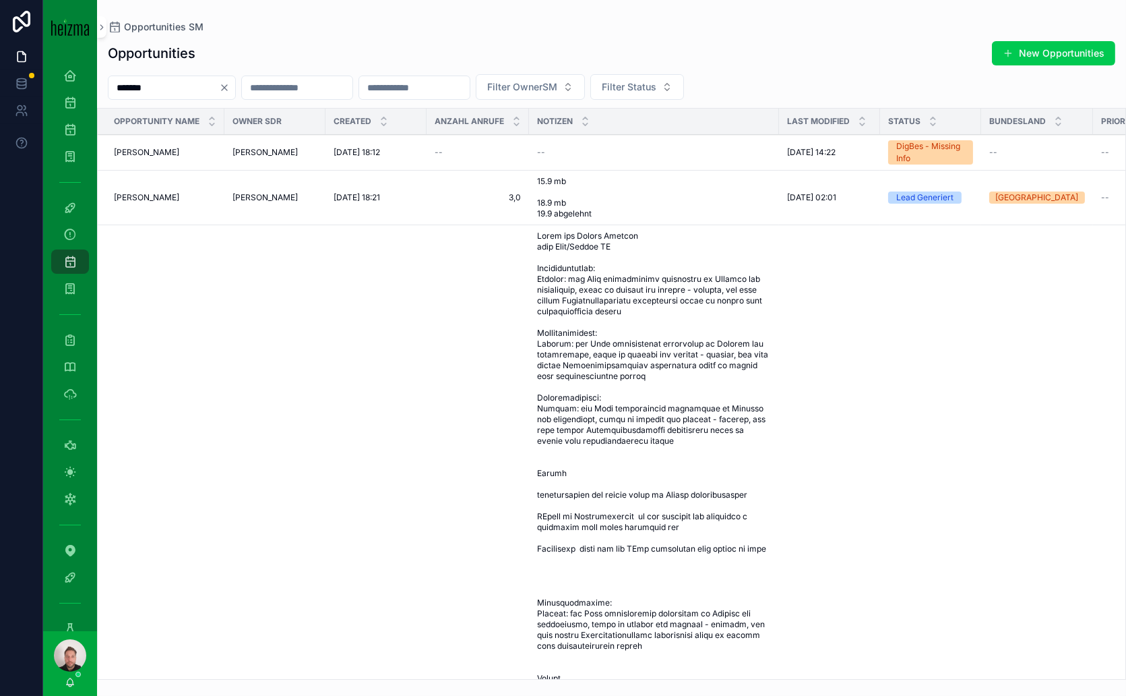
paste input "**********"
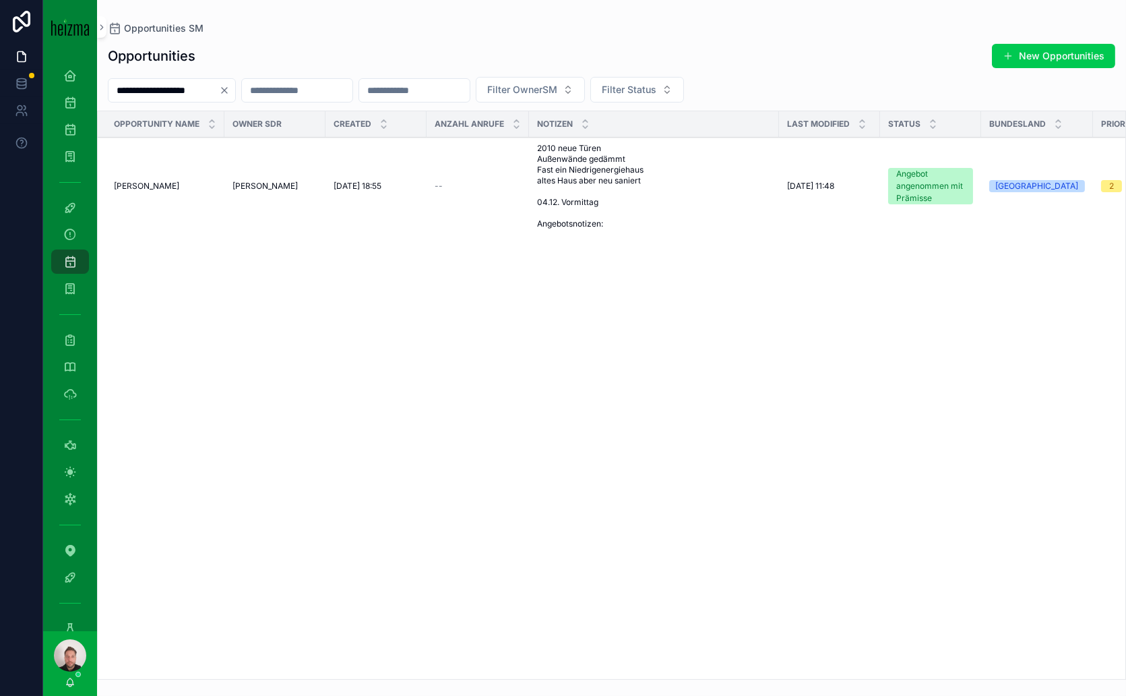
type input "**********"
click at [157, 187] on span "Harald Hatzenbichler" at bounding box center [146, 186] width 65 height 11
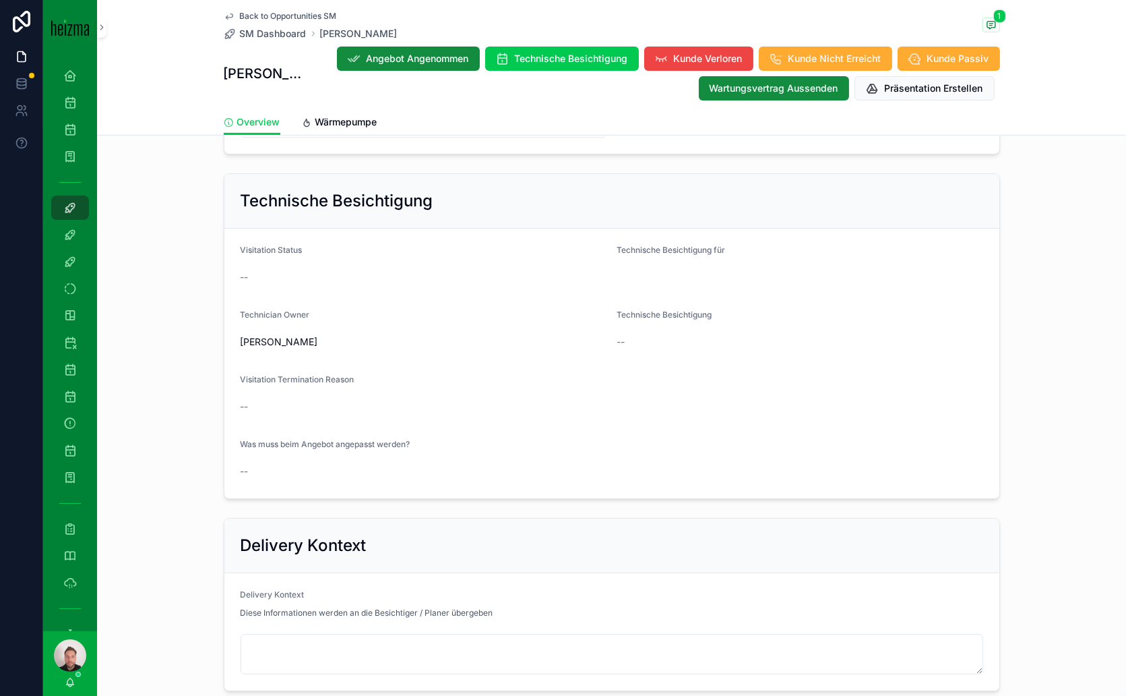
scroll to position [203, 0]
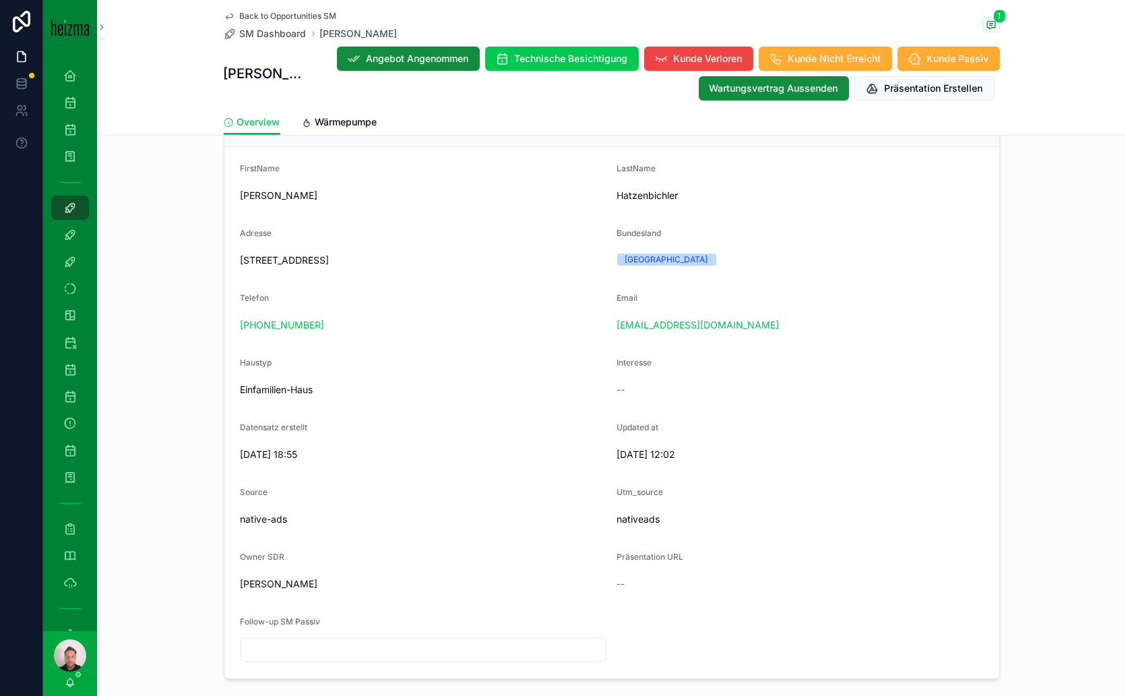
drag, startPoint x: 232, startPoint y: 258, endPoint x: 520, endPoint y: 253, distance: 287.8
click at [520, 253] on form "FirstName Harald LastName Hatzenbichler Adresse Humboldtstraße 33, 9020 Klagenf…" at bounding box center [611, 412] width 775 height 531
click at [987, 21] on icon "scrollable content" at bounding box center [991, 24] width 8 height 7
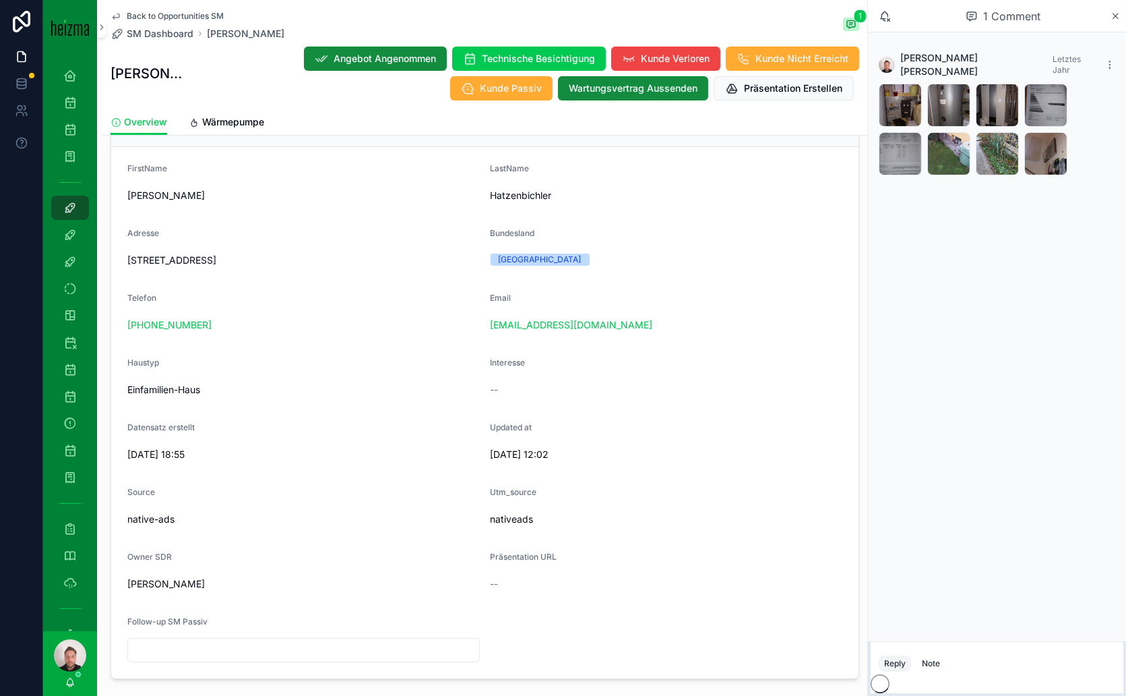
click at [1117, 16] on icon "scrollable content" at bounding box center [1116, 16] width 10 height 11
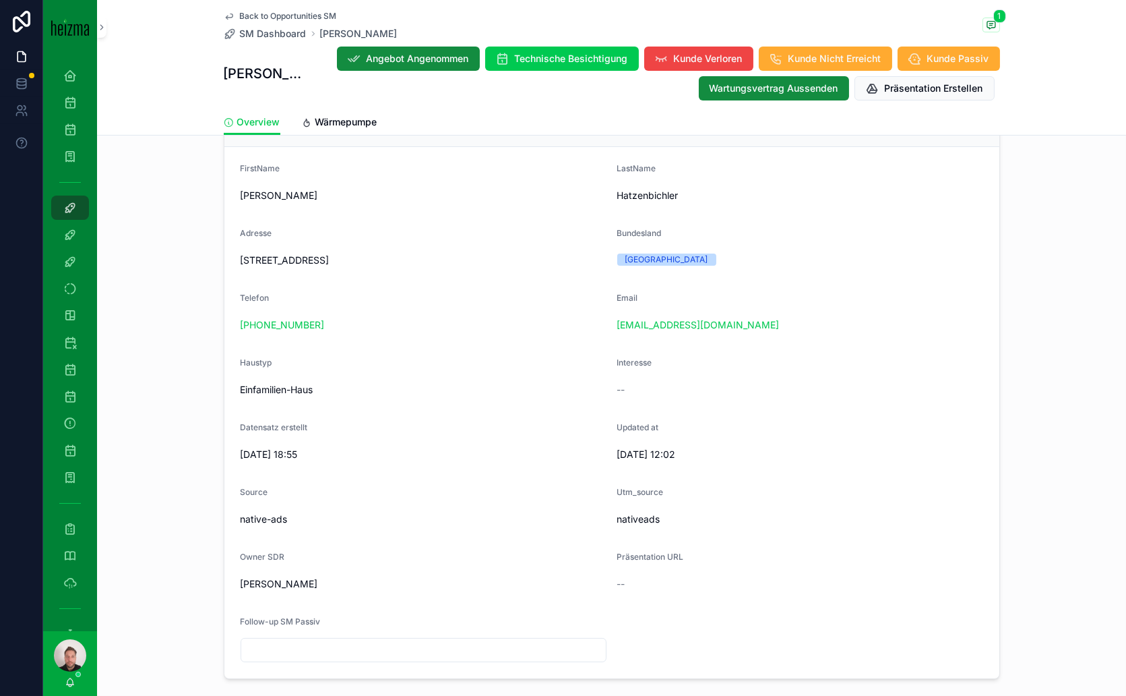
drag, startPoint x: 231, startPoint y: 256, endPoint x: 520, endPoint y: 250, distance: 288.5
click at [520, 250] on form "FirstName Harald LastName Hatzenbichler Adresse Humboldtstraße 33, 9020 Klagenf…" at bounding box center [611, 412] width 775 height 531
copy span "Humboldtstraße 33, 9020 Klagenfurt am Wörthersee, Österreich"
click at [987, 21] on icon "scrollable content" at bounding box center [991, 24] width 8 height 7
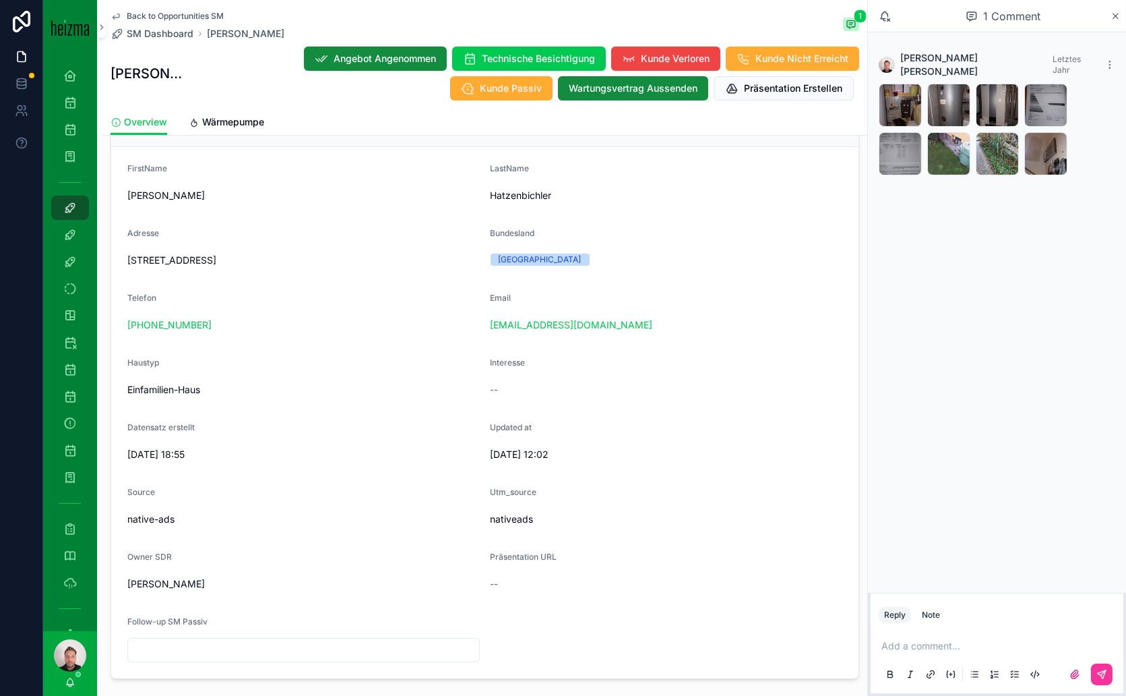
click at [898, 87] on div "20241204_093356 .jpg" at bounding box center [900, 105] width 43 height 43
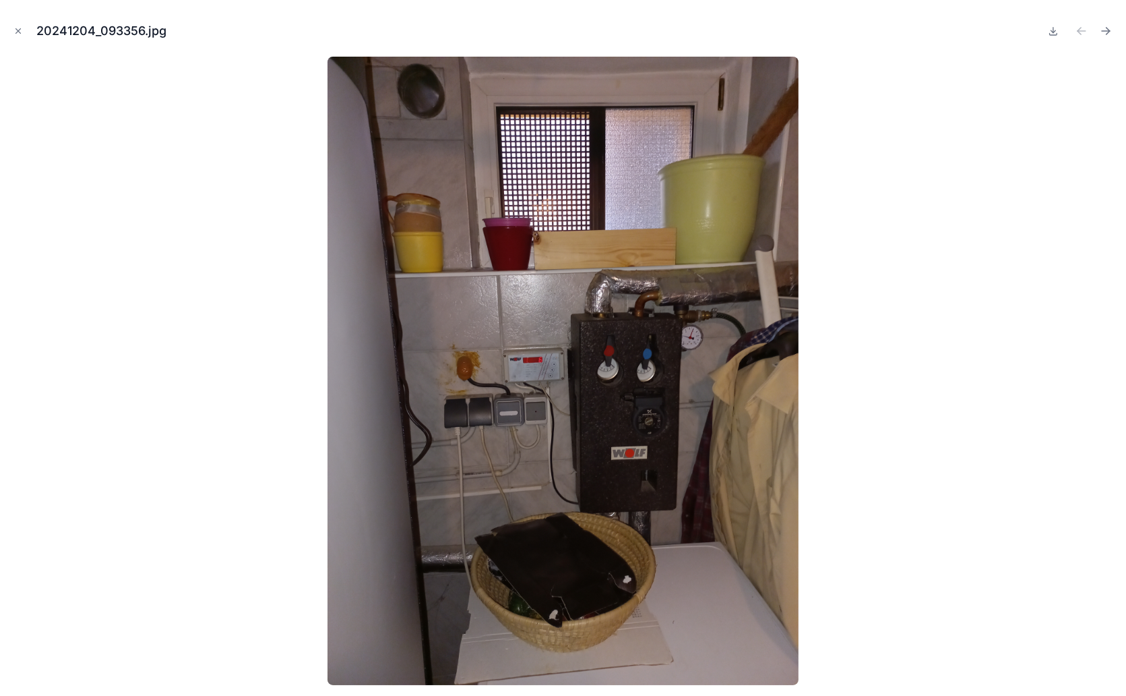
click at [1109, 28] on icon "Next file" at bounding box center [1105, 30] width 13 height 13
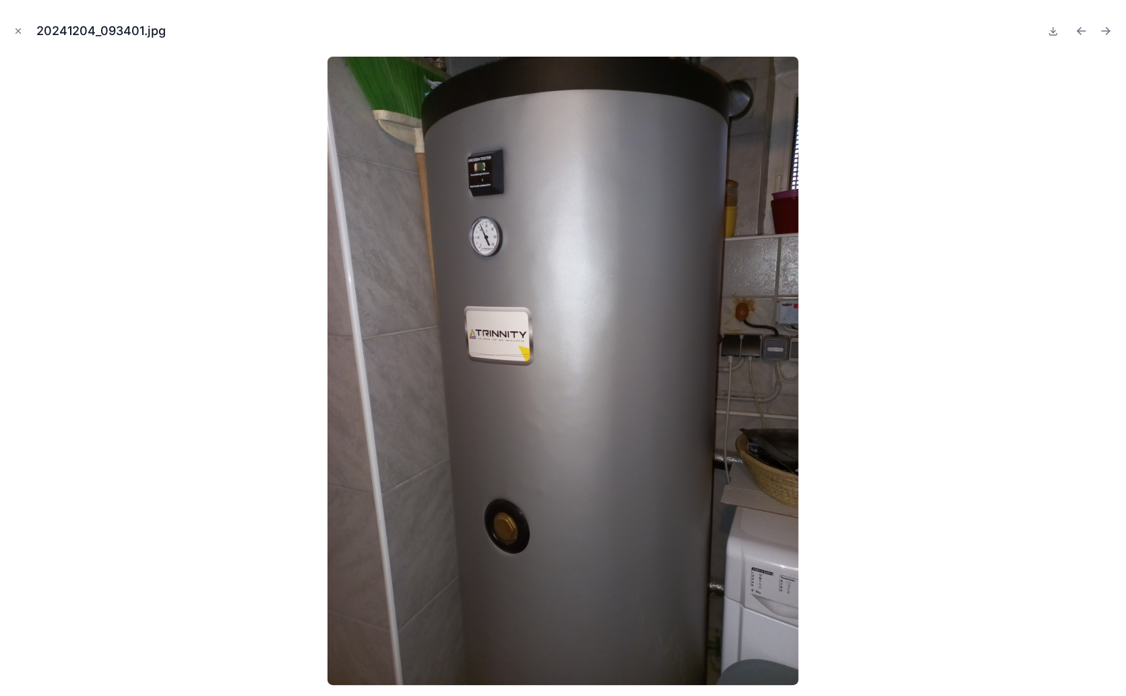
click at [1109, 28] on icon "Next file" at bounding box center [1105, 30] width 13 height 13
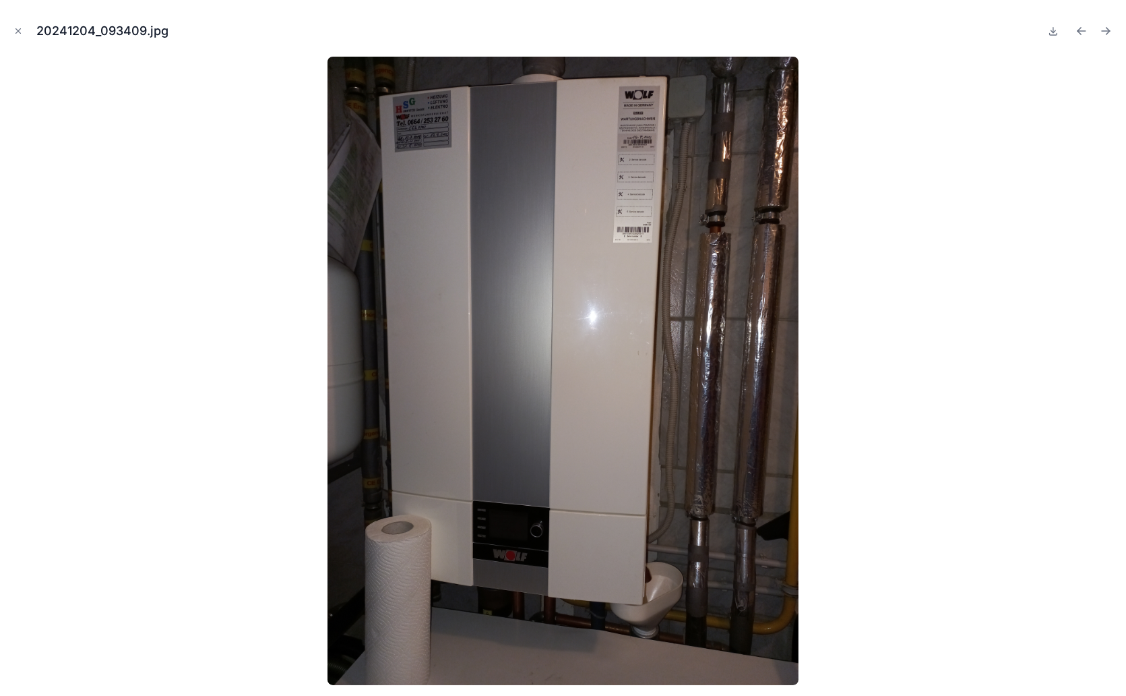
click at [1109, 28] on icon "Next file" at bounding box center [1105, 30] width 13 height 13
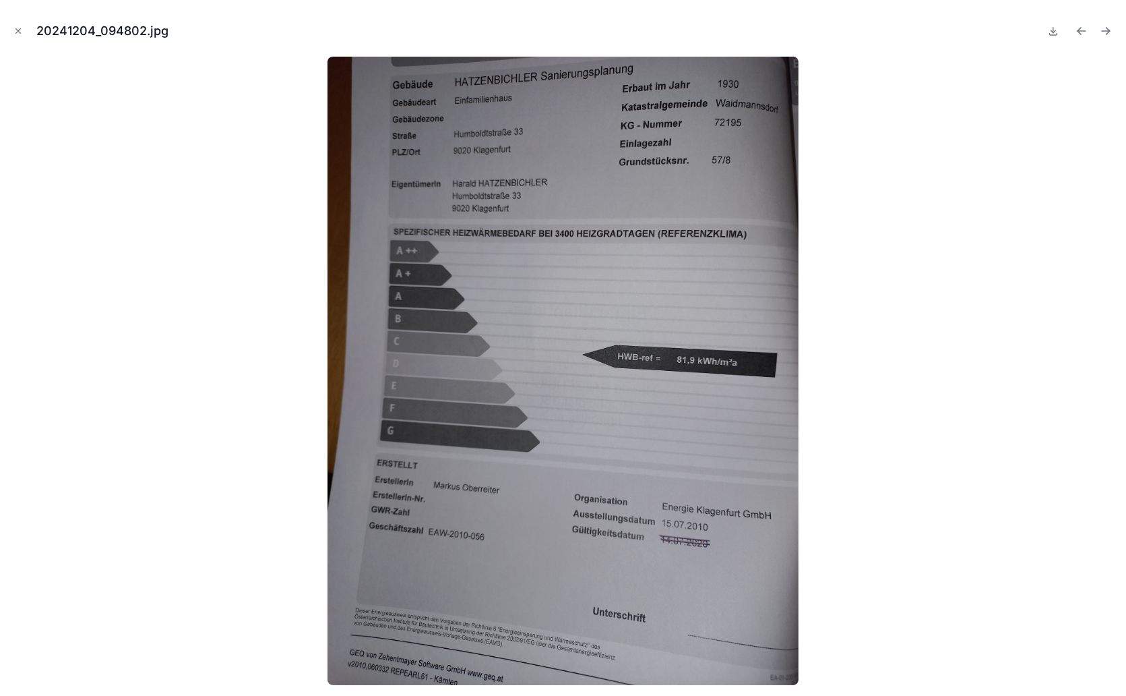
click at [1109, 28] on icon "Next file" at bounding box center [1105, 30] width 13 height 13
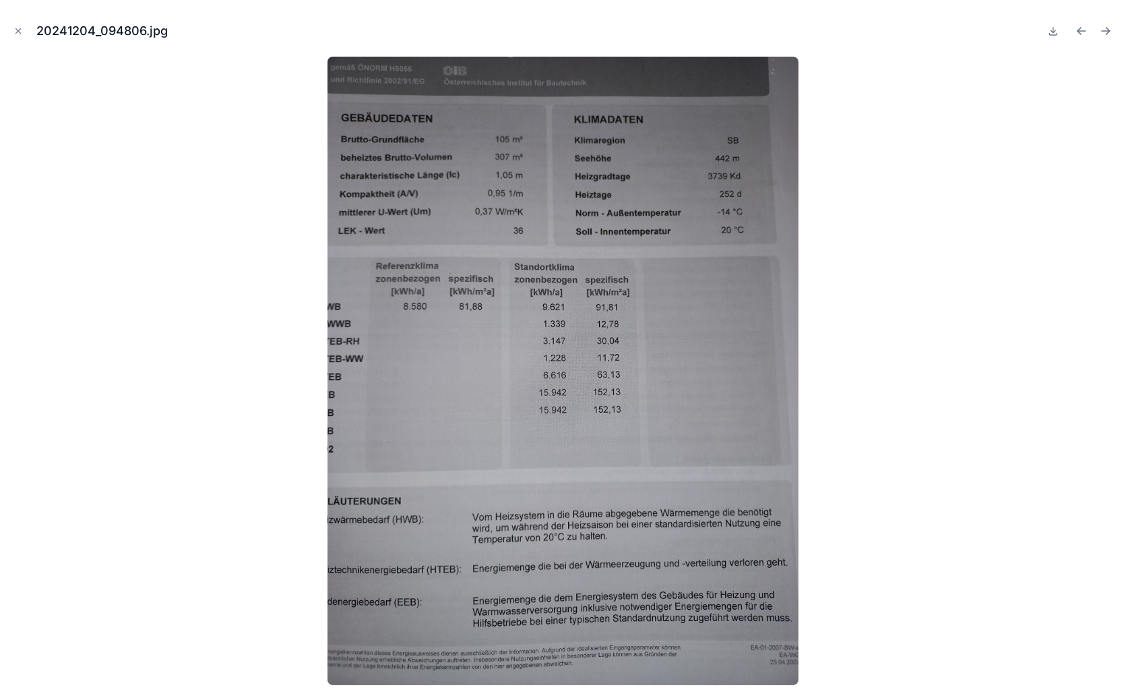
click at [1109, 28] on icon "Next file" at bounding box center [1105, 30] width 13 height 13
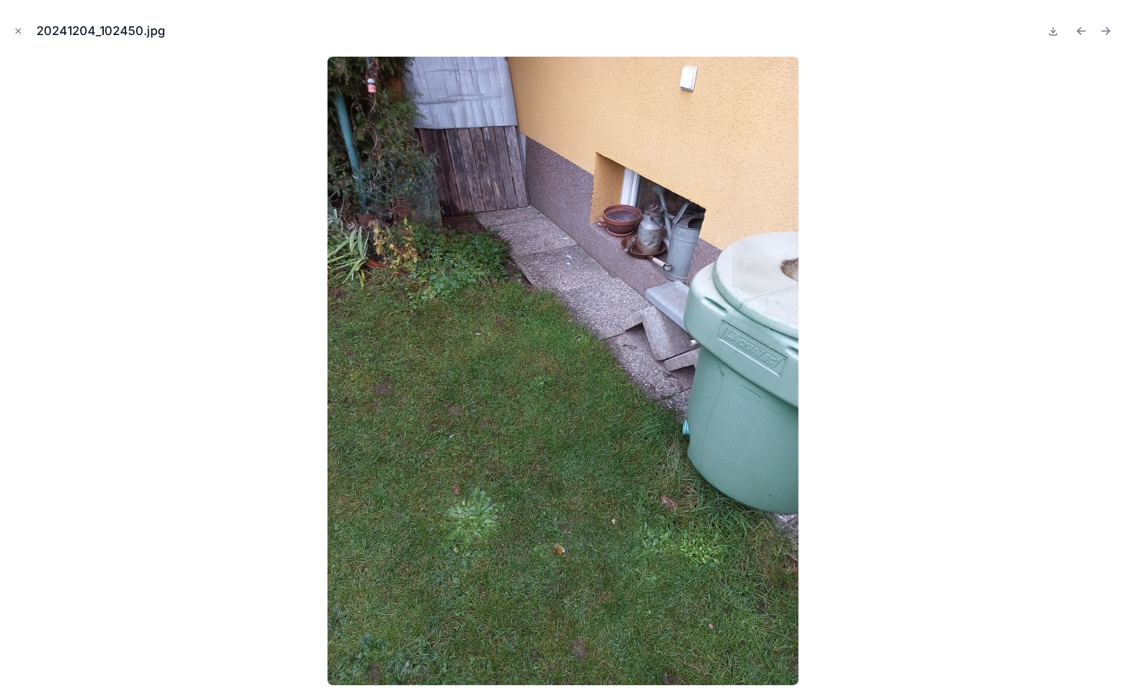
click at [1109, 28] on icon "Next file" at bounding box center [1105, 30] width 13 height 13
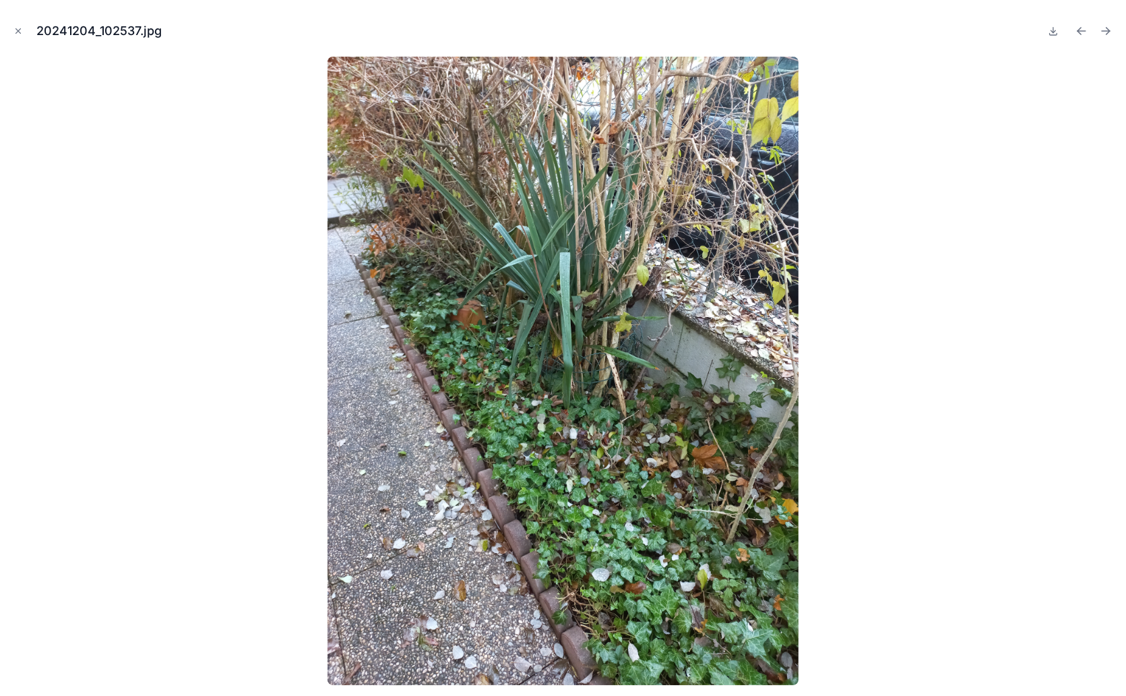
click at [1109, 28] on icon "Next file" at bounding box center [1105, 30] width 13 height 13
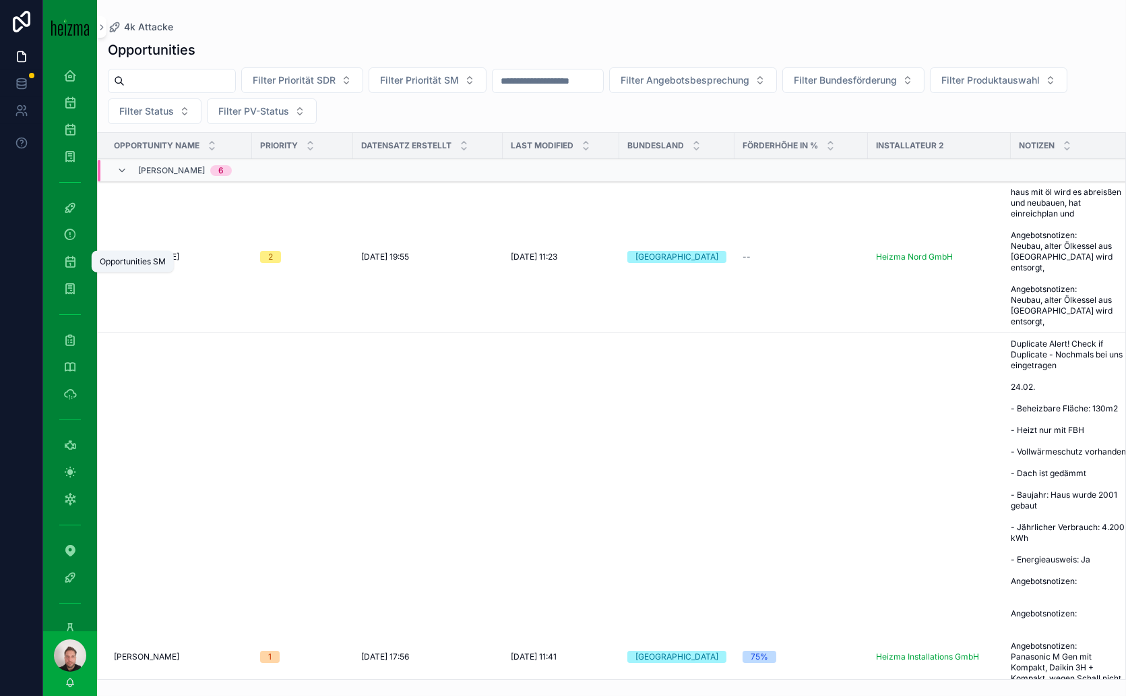
click at [71, 259] on icon "scrollable content" at bounding box center [69, 261] width 13 height 13
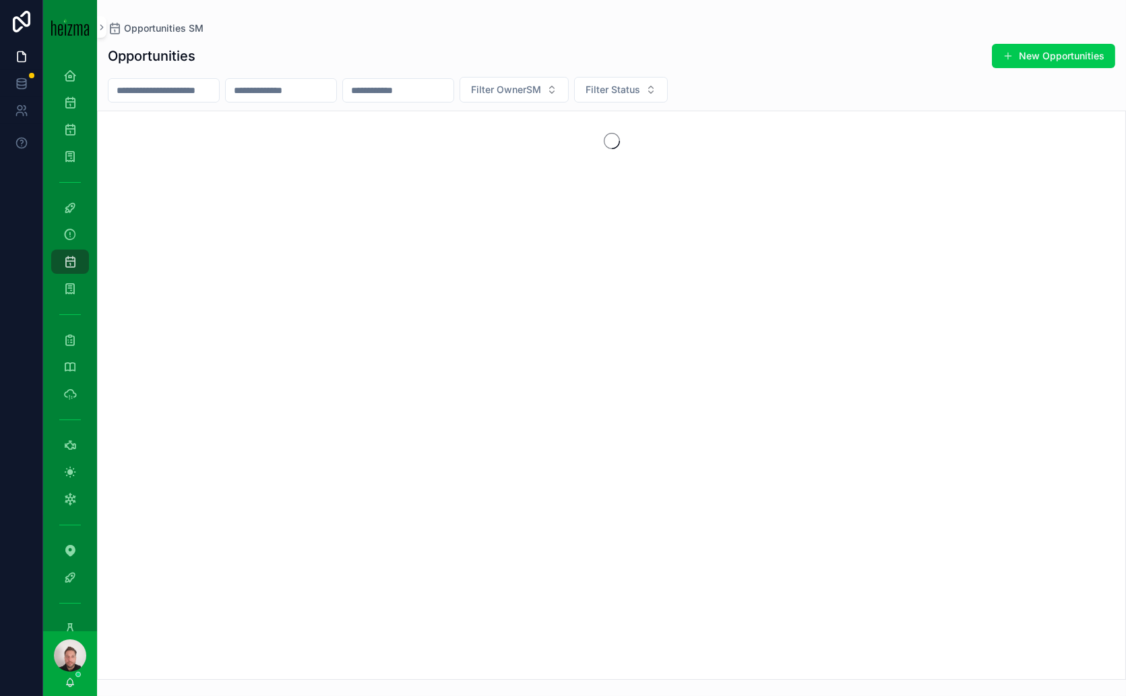
click at [202, 92] on input "scrollable content" at bounding box center [164, 90] width 111 height 19
paste input "*********"
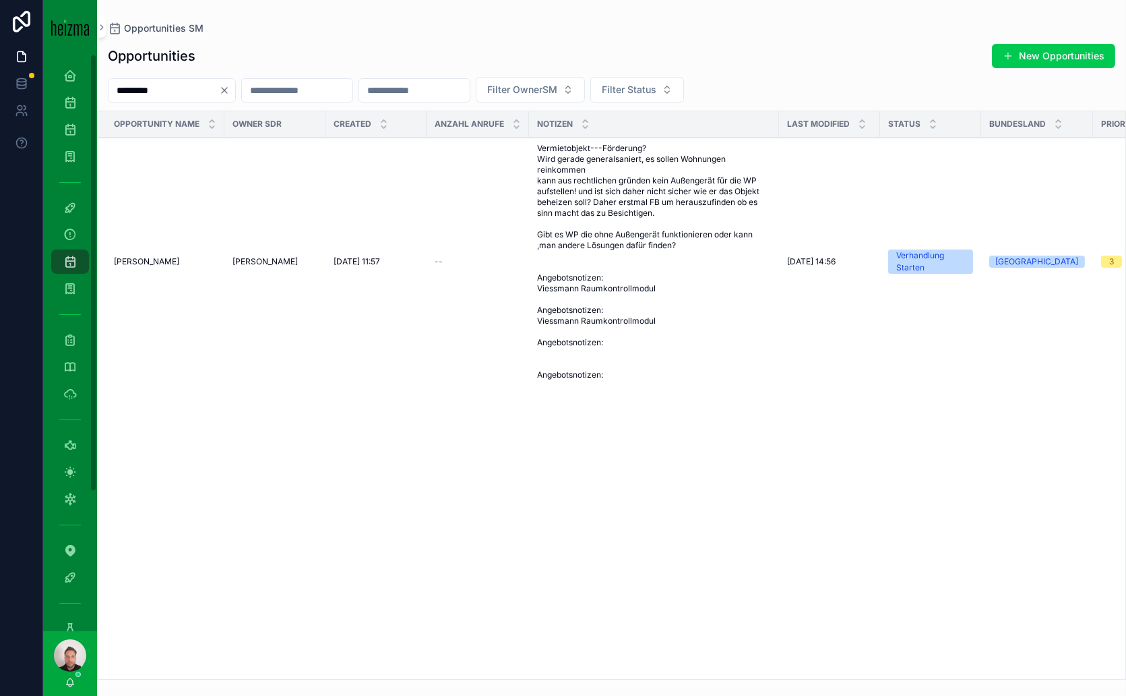
type input "*********"
click at [139, 259] on span "Tobias Lauritsch" at bounding box center [146, 261] width 65 height 11
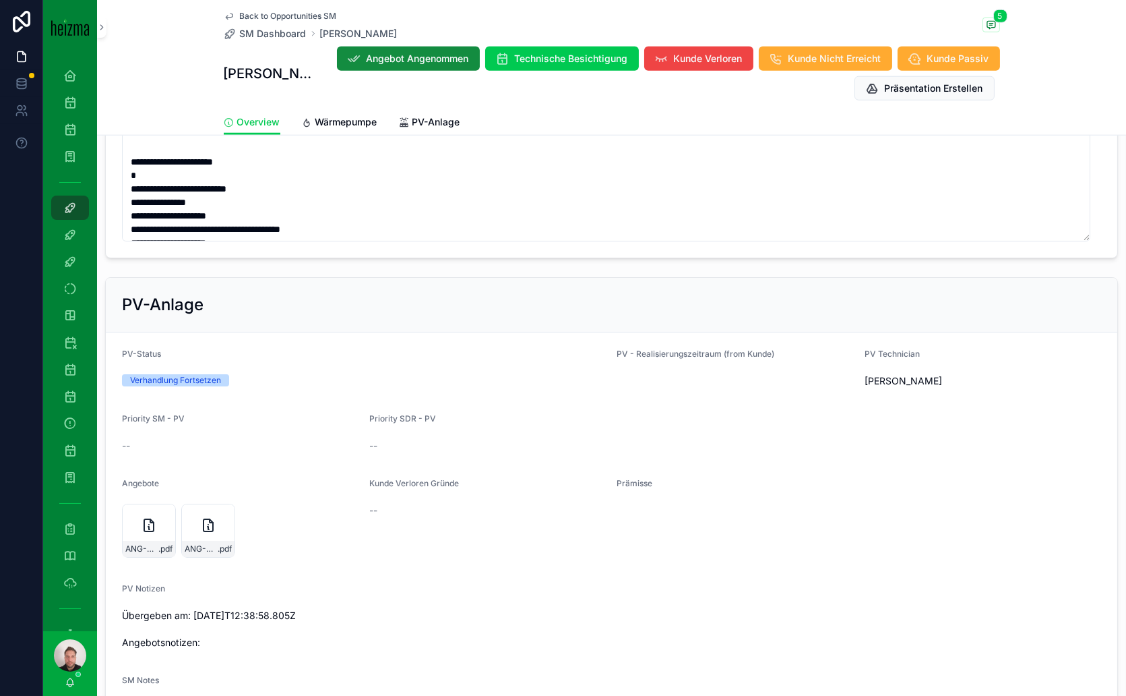
scroll to position [2616, 0]
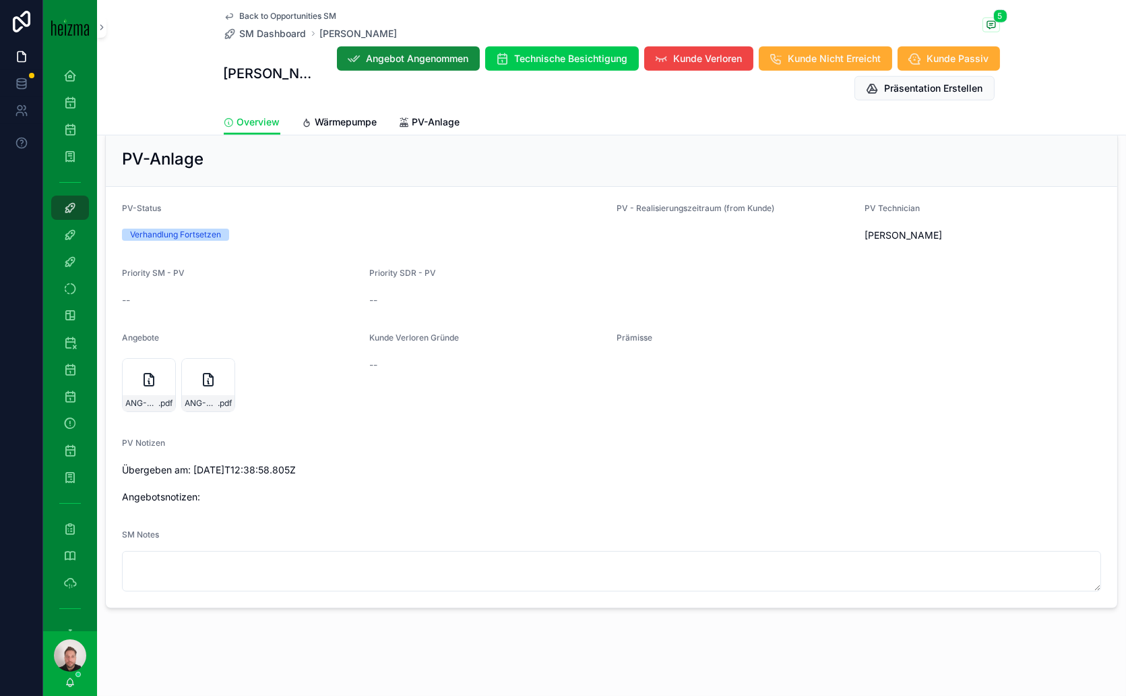
click at [209, 381] on icon "scrollable content" at bounding box center [208, 382] width 1 height 3
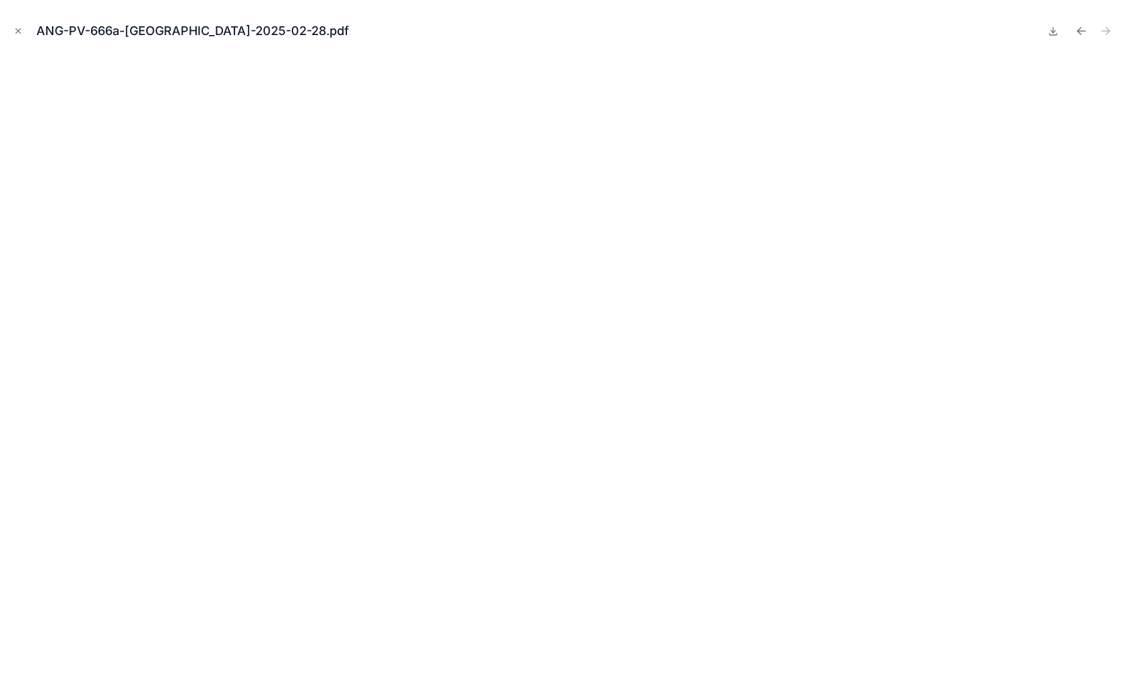
click at [19, 31] on icon "Close modal" at bounding box center [17, 30] width 9 height 9
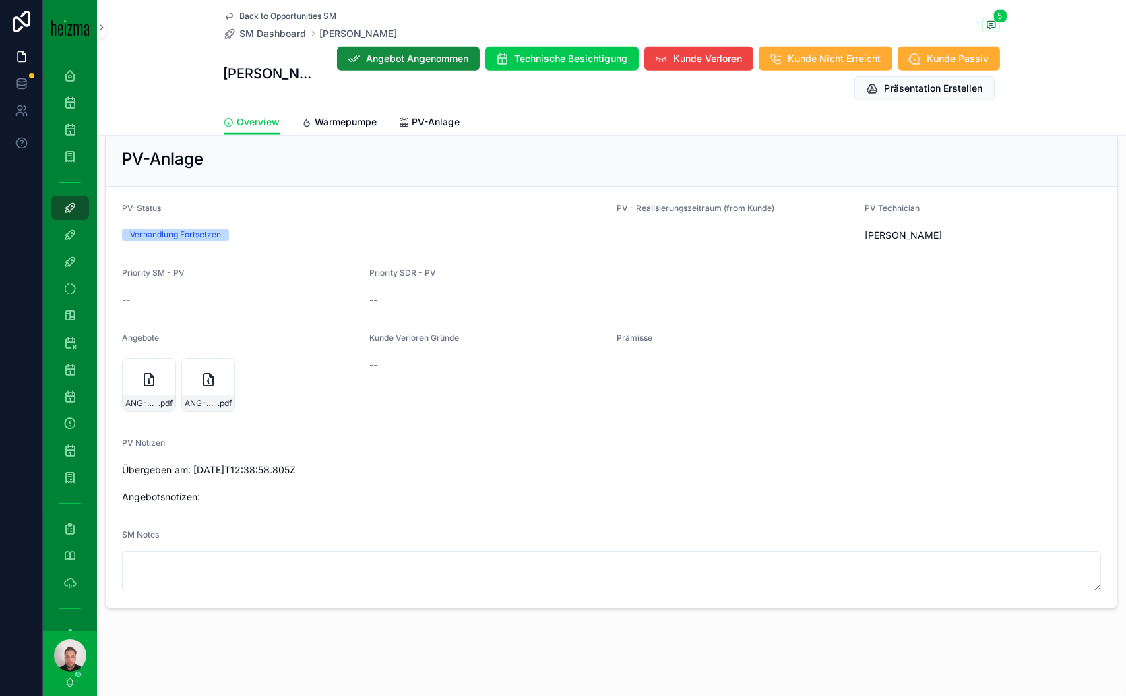
click at [137, 371] on div "ANG-PV-666-Lauritsch-2025-02-28 .pdf" at bounding box center [149, 385] width 54 height 54
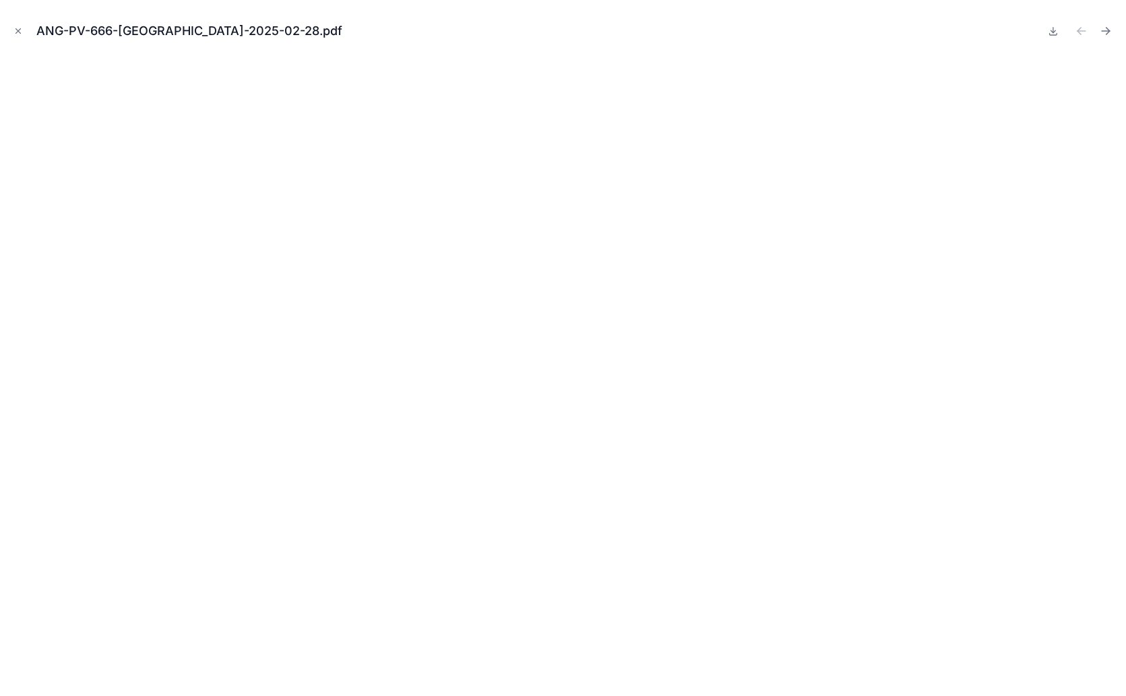
click at [15, 32] on icon "Close modal" at bounding box center [17, 30] width 9 height 9
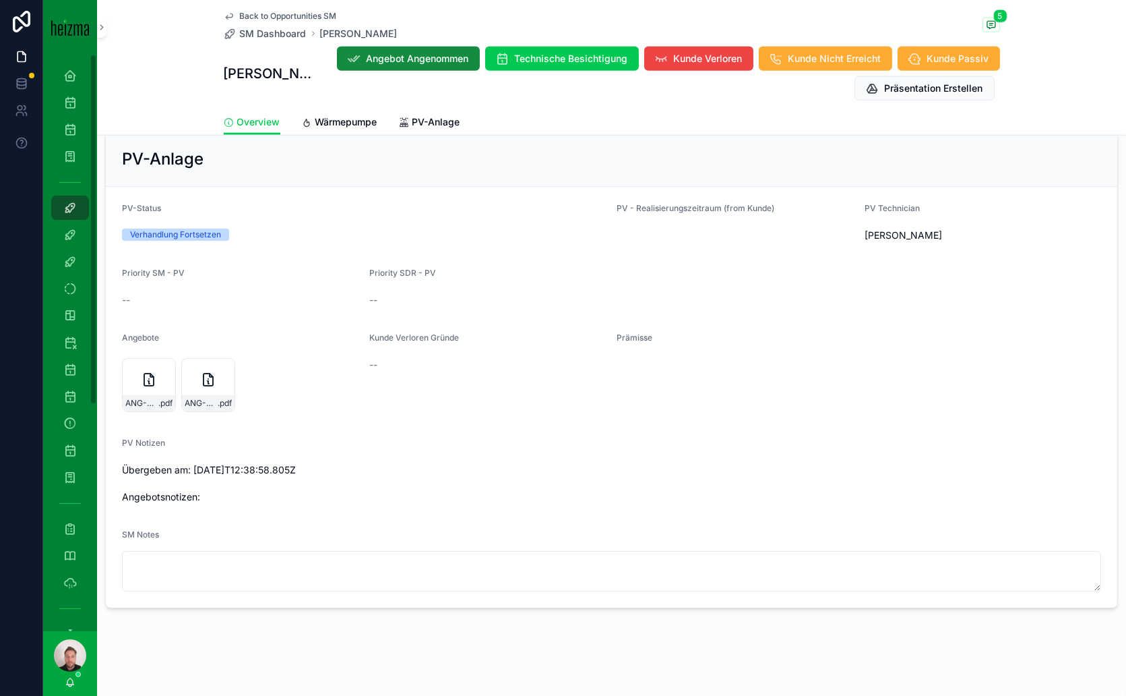
click at [317, 122] on span "Wärmepumpe" at bounding box center [346, 121] width 62 height 13
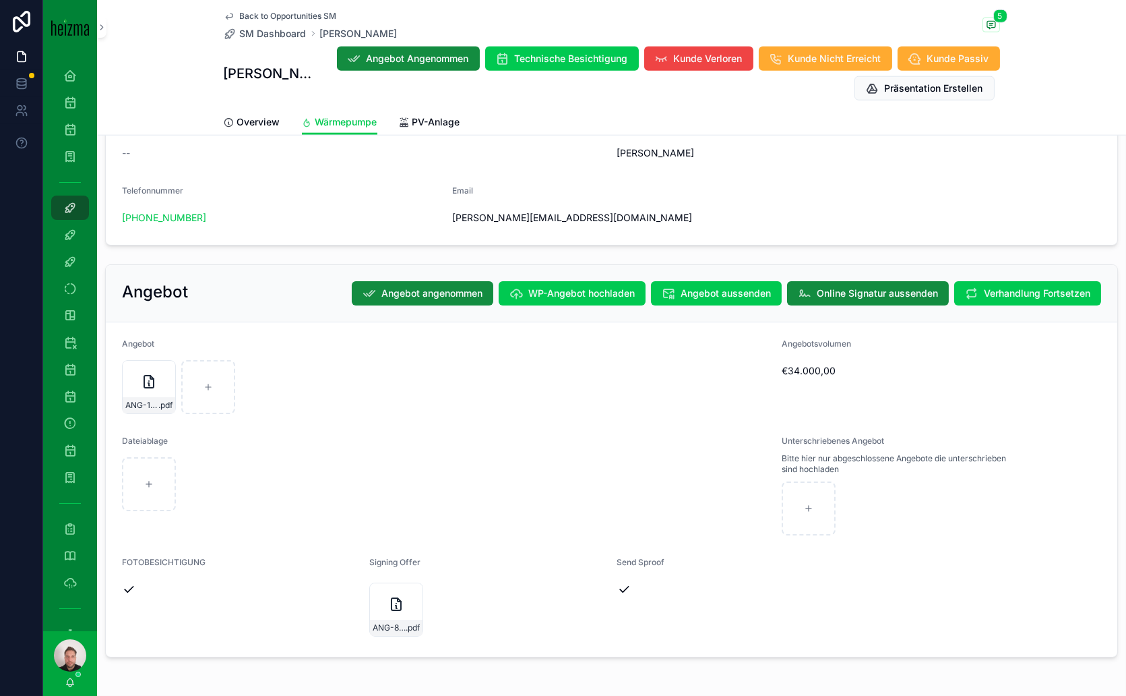
scroll to position [2835, 0]
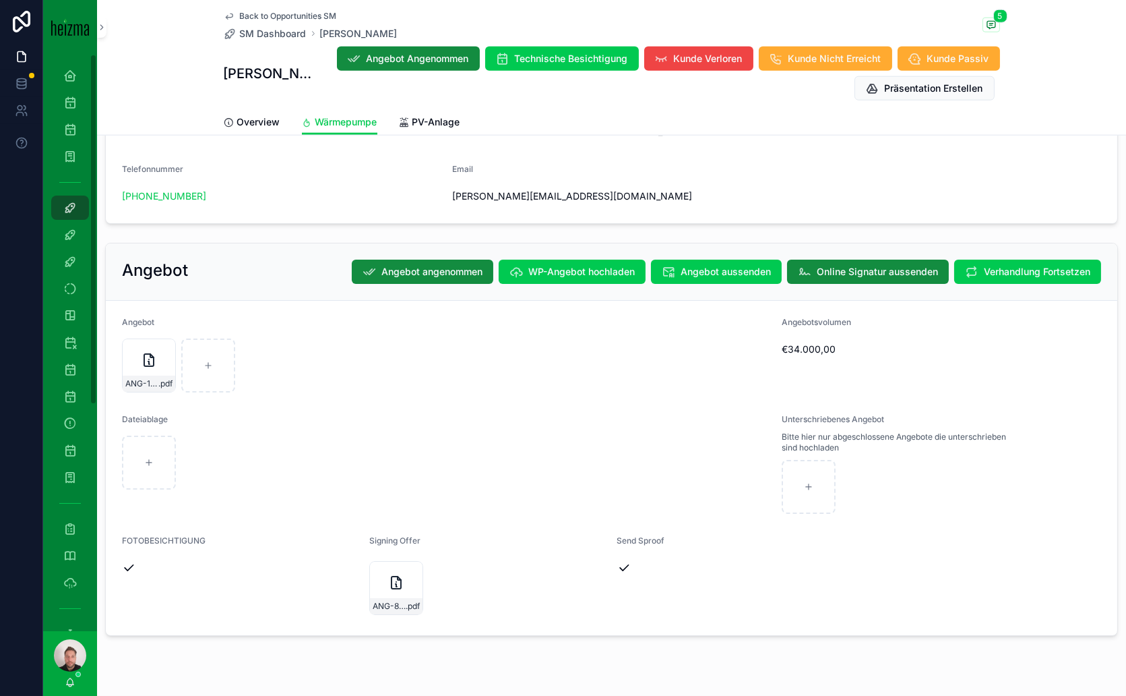
click at [154, 354] on icon "scrollable content" at bounding box center [148, 360] width 9 height 12
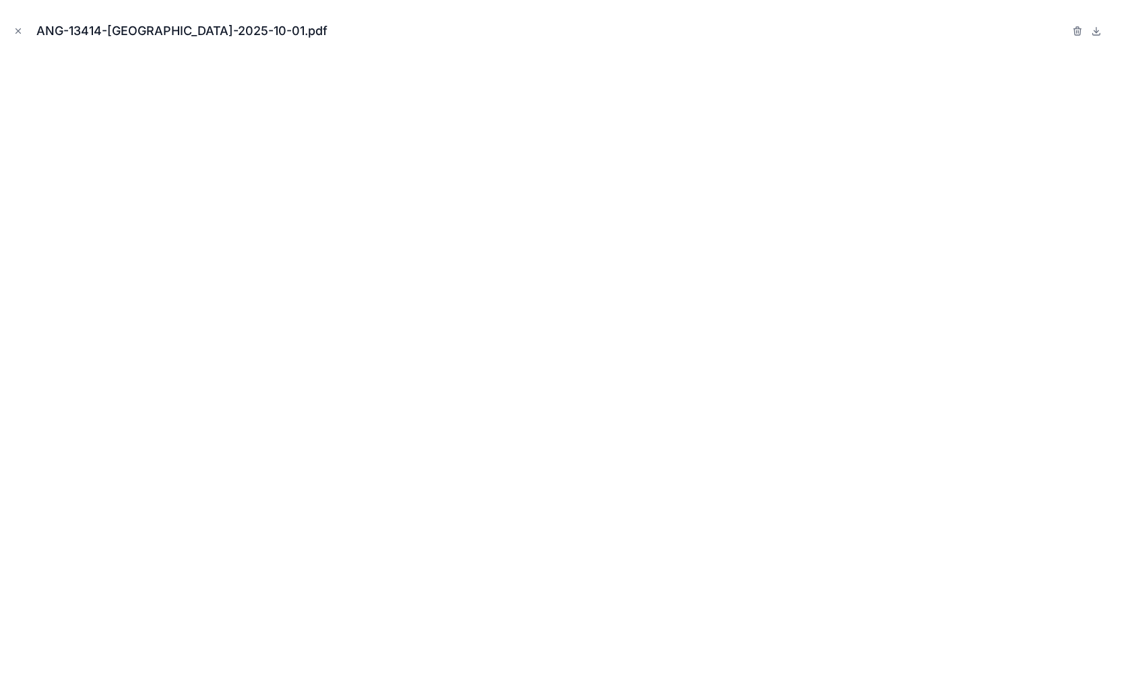
click at [20, 32] on icon "Close modal" at bounding box center [17, 30] width 9 height 9
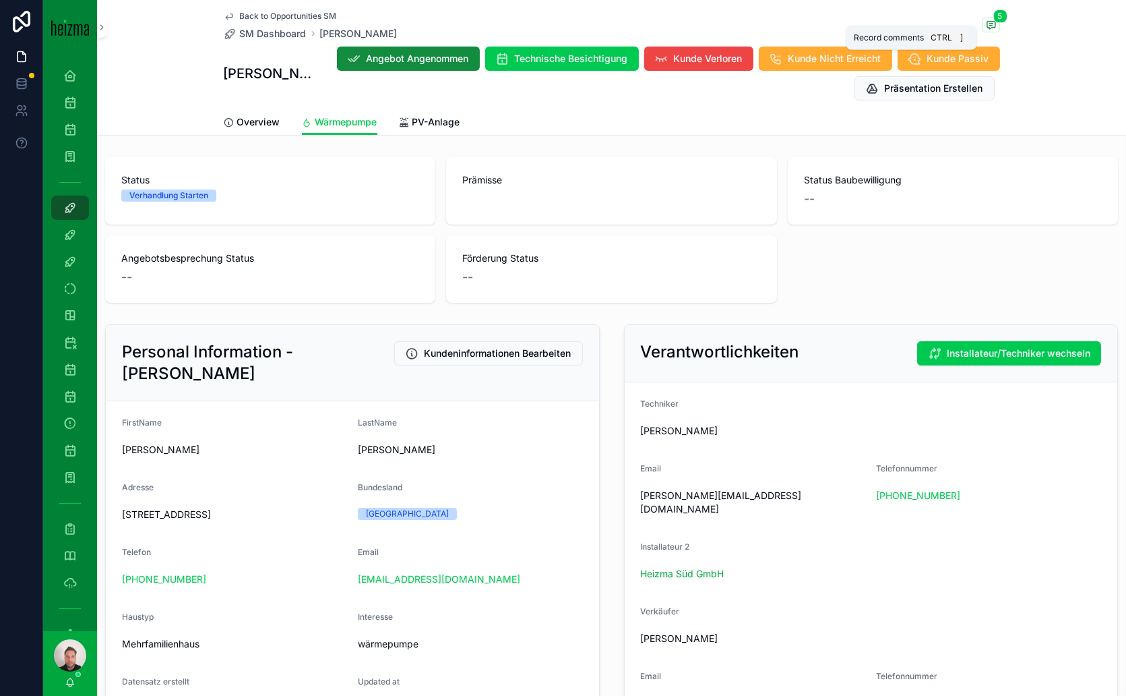
click at [986, 25] on icon "scrollable content" at bounding box center [991, 25] width 11 height 11
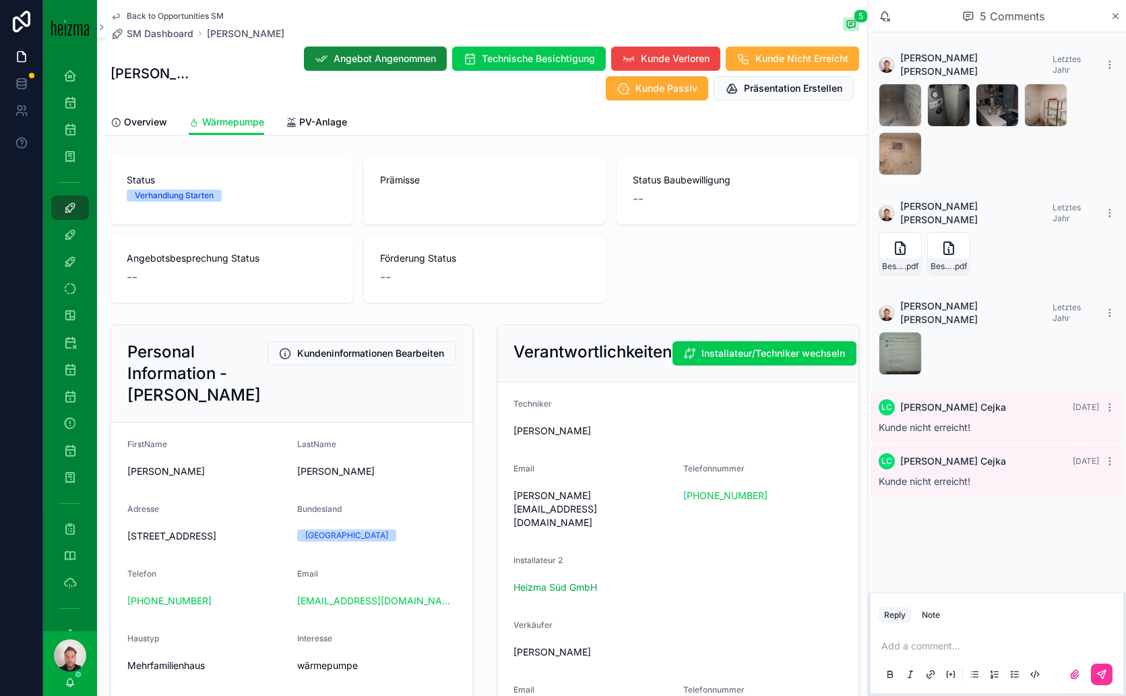
click at [1117, 17] on icon "scrollable content" at bounding box center [1115, 15] width 5 height 5
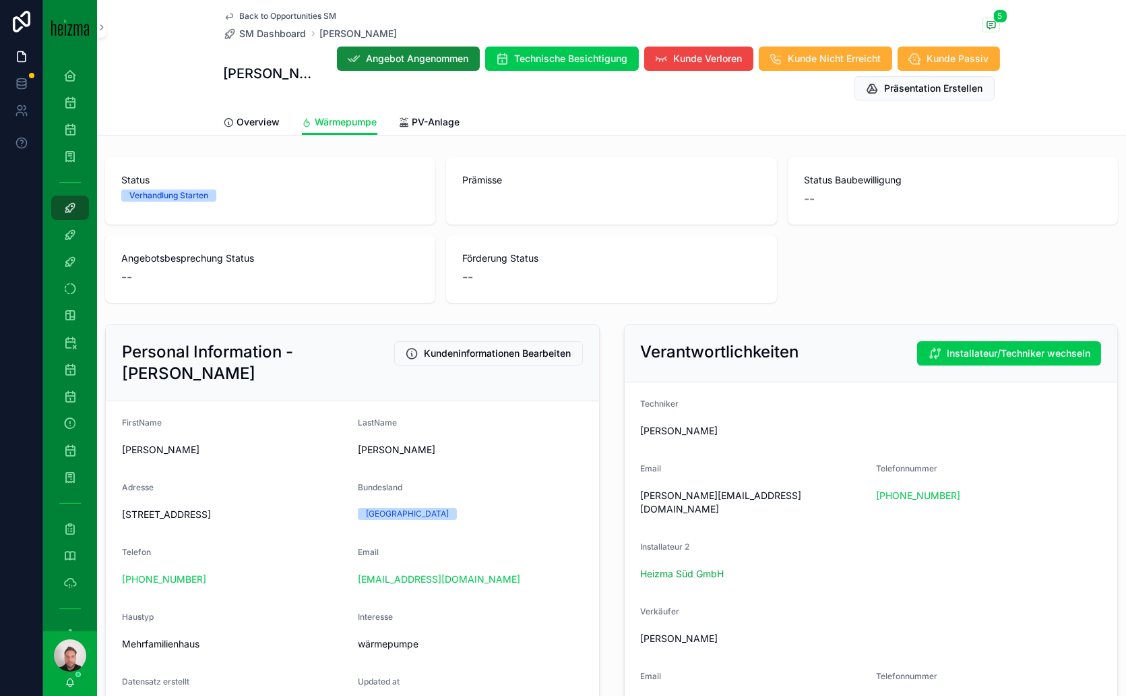
type textarea "**********"
click at [987, 21] on icon "scrollable content" at bounding box center [991, 24] width 8 height 7
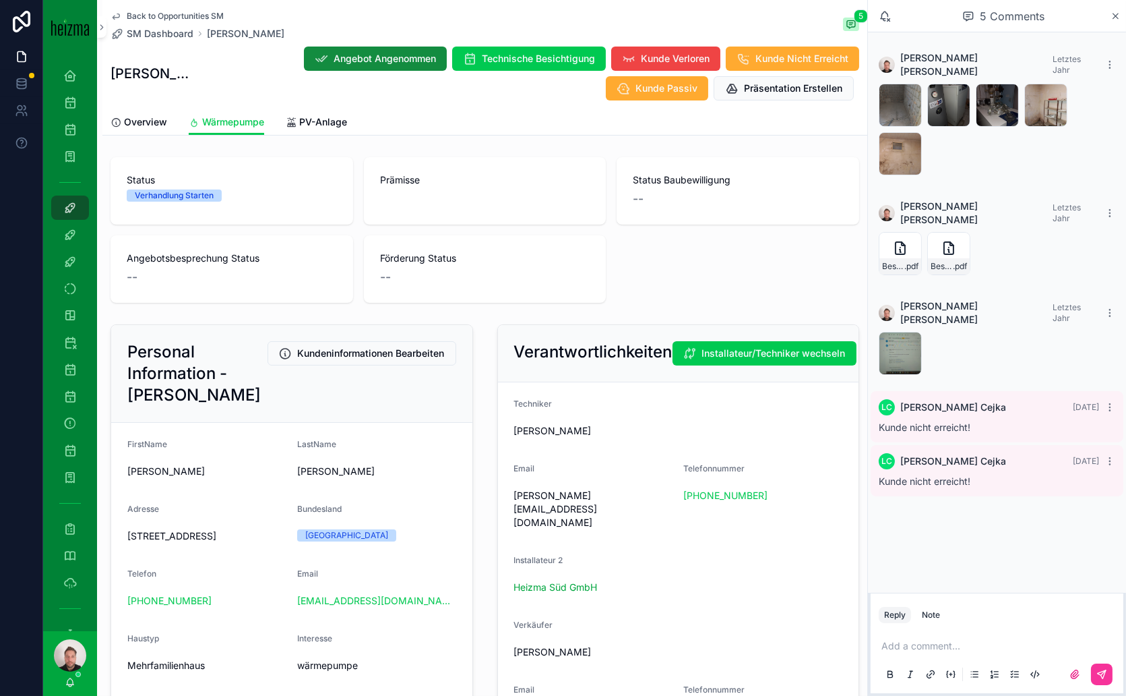
click at [1003, 127] on div "20241104_143655 .jpg 20241104_143517 .jpg 20241104_143504 .jpg 20241104_143238 …" at bounding box center [997, 130] width 237 height 92
click at [1118, 15] on icon "scrollable content" at bounding box center [1116, 16] width 10 height 11
